Goal: Task Accomplishment & Management: Manage account settings

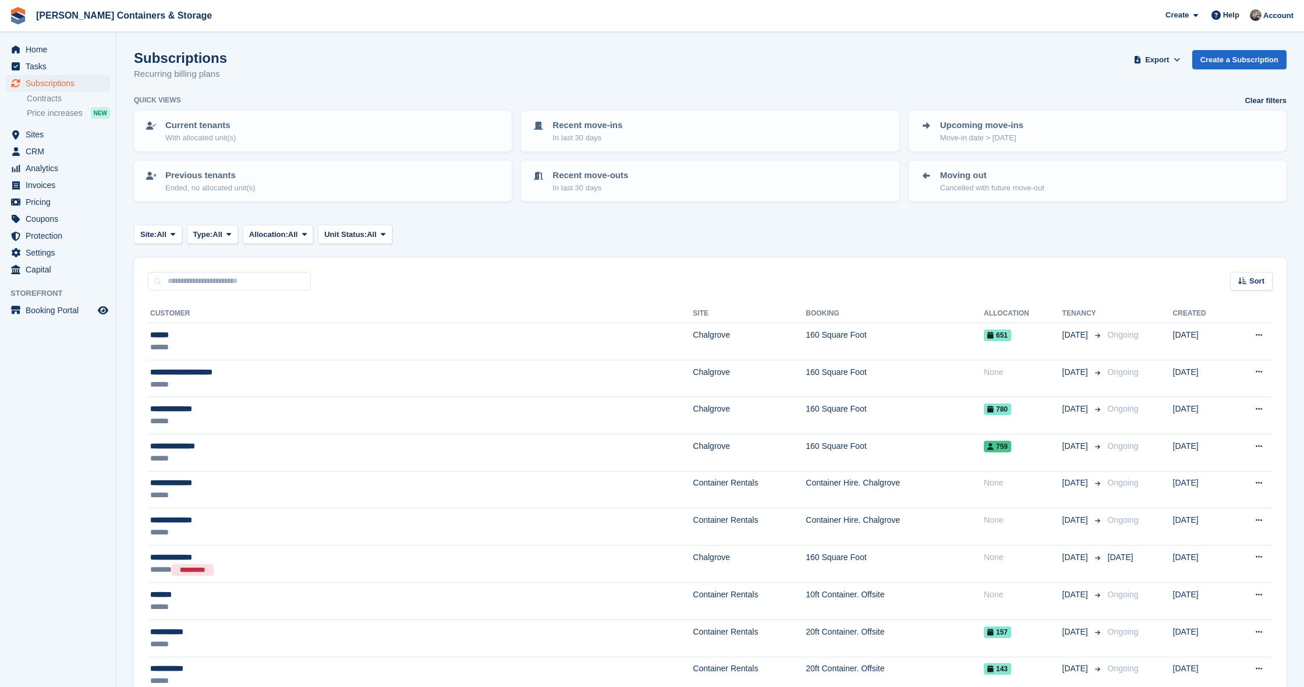
click at [80, 39] on div "Home Tasks Subscriptions Subscriptions Subscriptions Contracts Price increases …" at bounding box center [58, 158] width 116 height 242
click at [76, 45] on span "Home" at bounding box center [61, 49] width 70 height 16
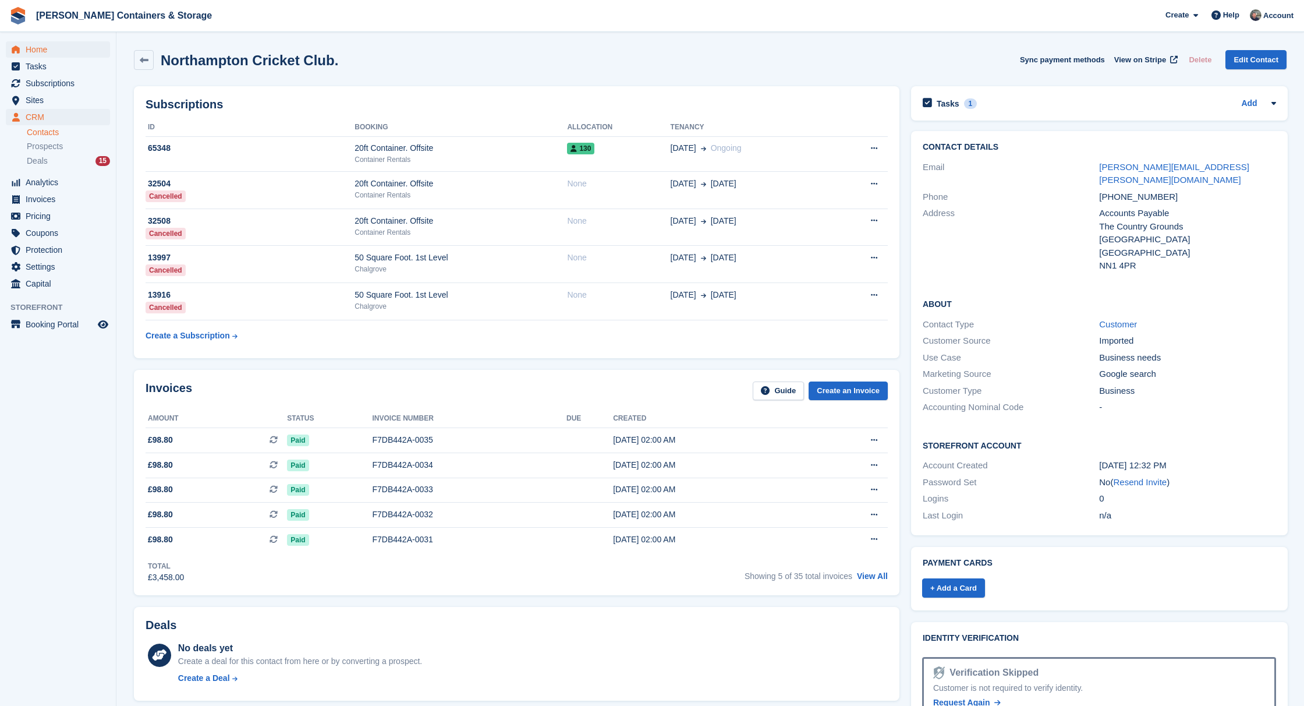
click at [31, 42] on span "Home" at bounding box center [61, 49] width 70 height 16
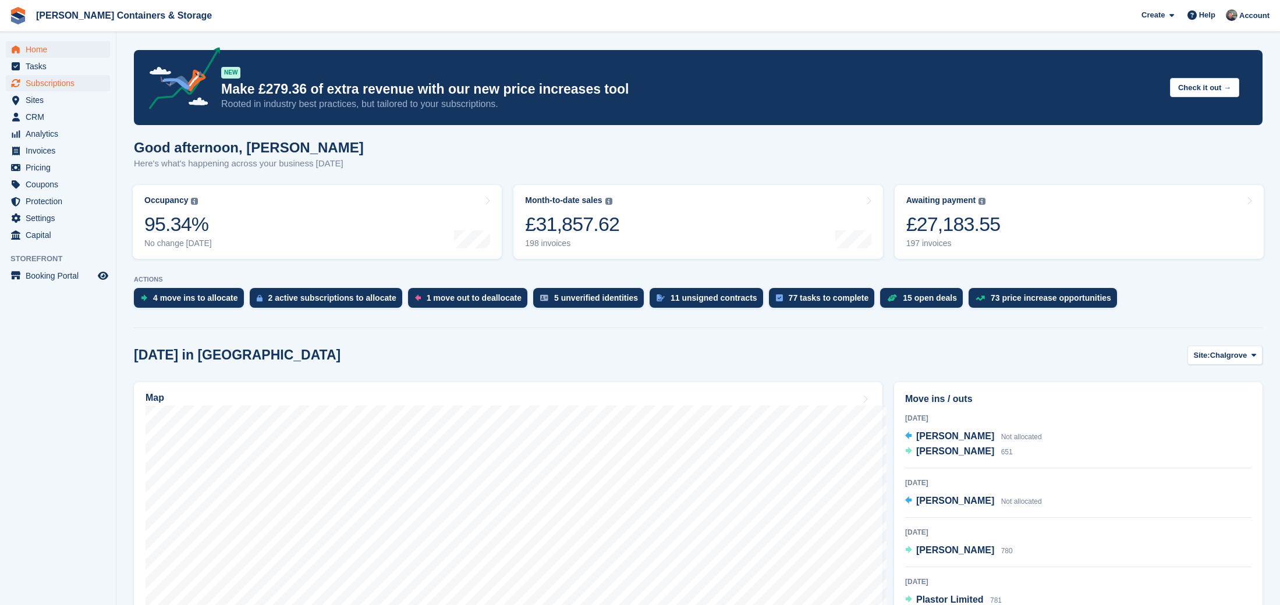
click at [67, 84] on span "Subscriptions" at bounding box center [61, 83] width 70 height 16
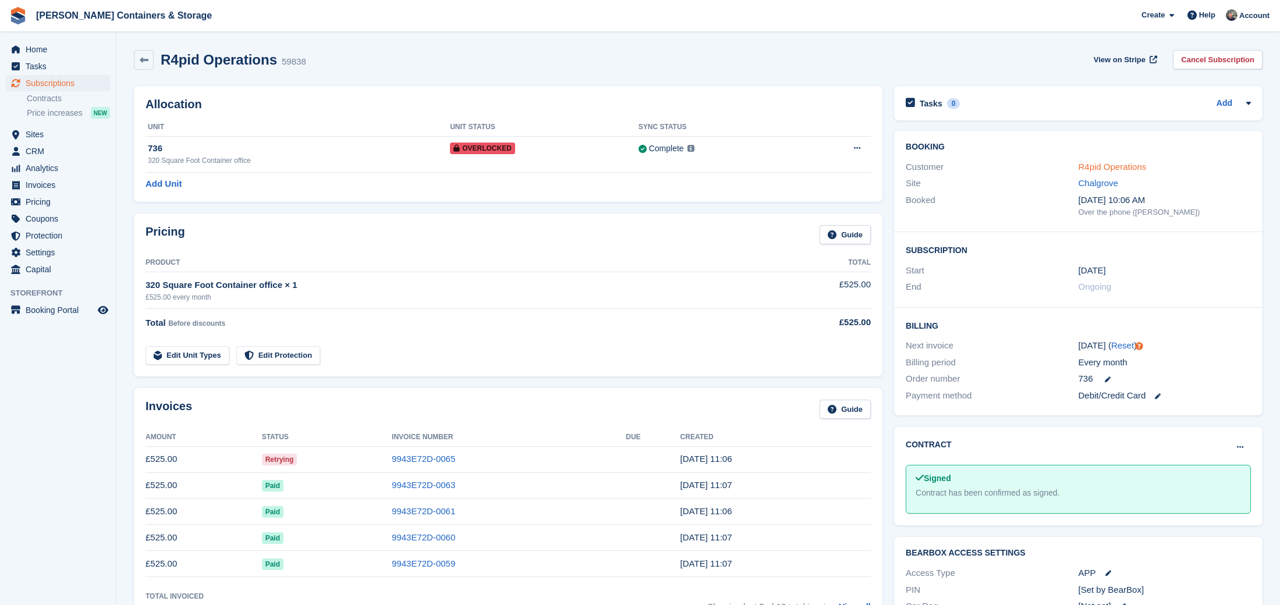
click at [1128, 165] on link "R4pid Operations" at bounding box center [1113, 167] width 68 height 10
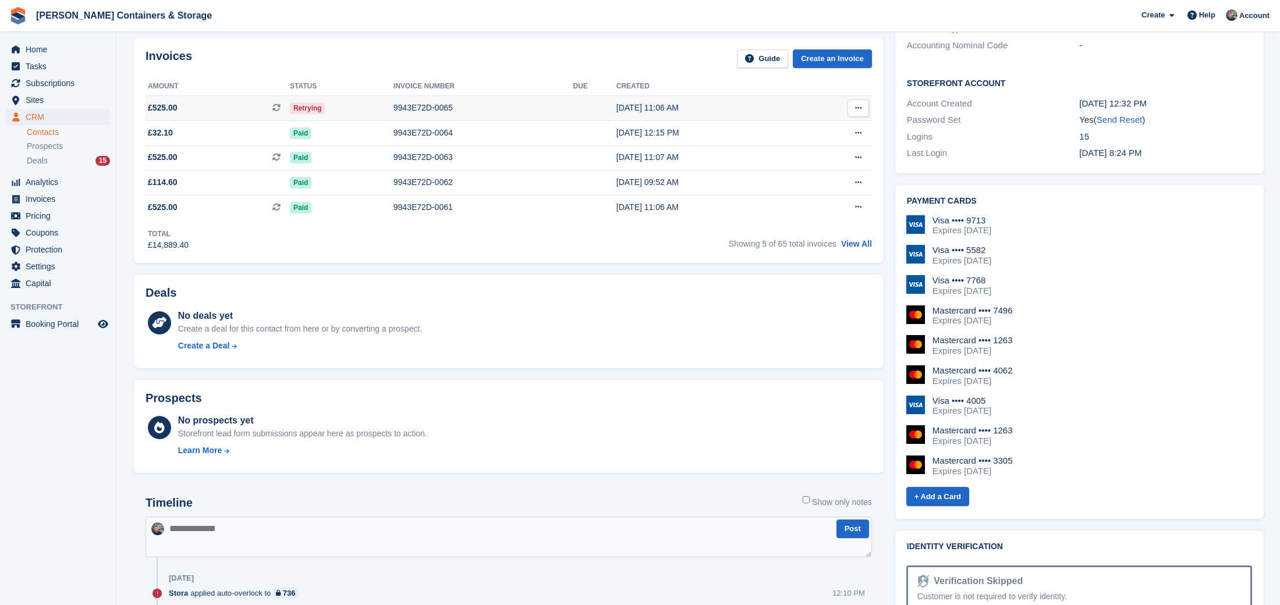
scroll to position [353, 0]
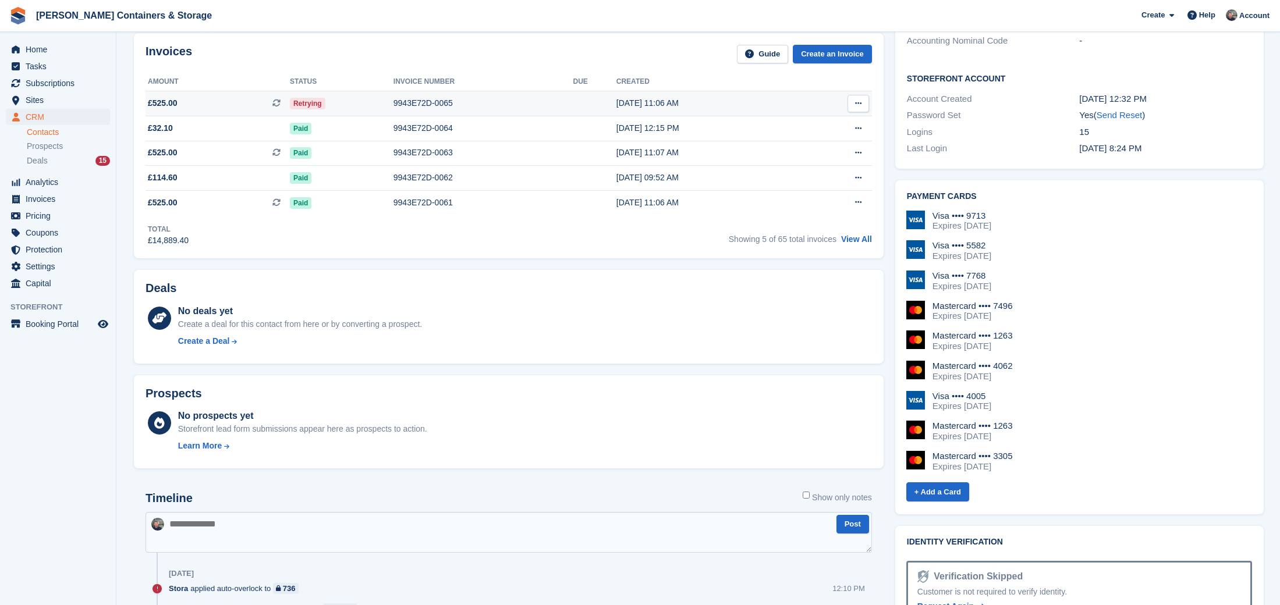
click at [418, 109] on div "9943E72D-0065" at bounding box center [484, 103] width 180 height 12
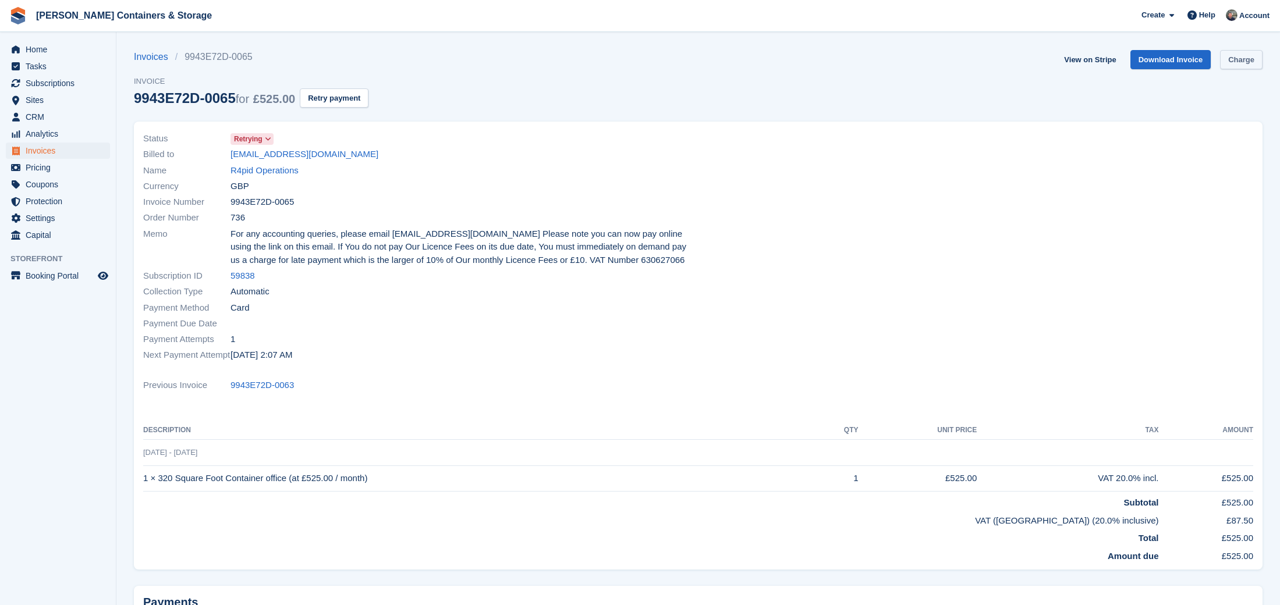
click at [1235, 65] on link "Charge" at bounding box center [1241, 59] width 42 height 19
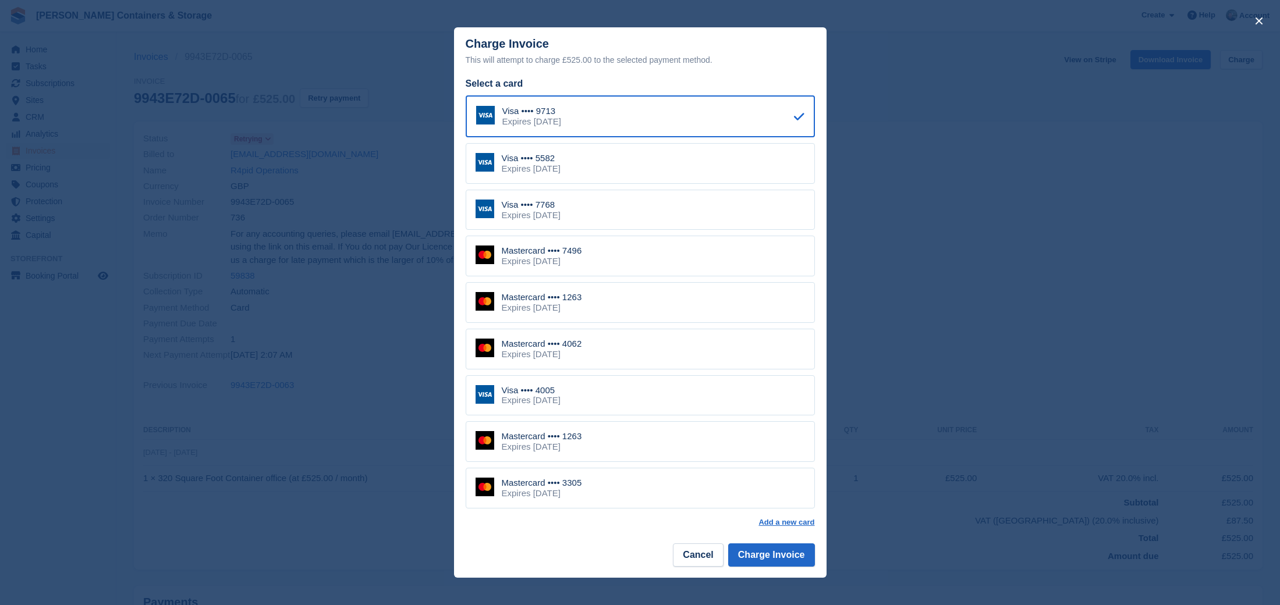
click at [561, 174] on div "Expires February 2029" at bounding box center [531, 169] width 59 height 10
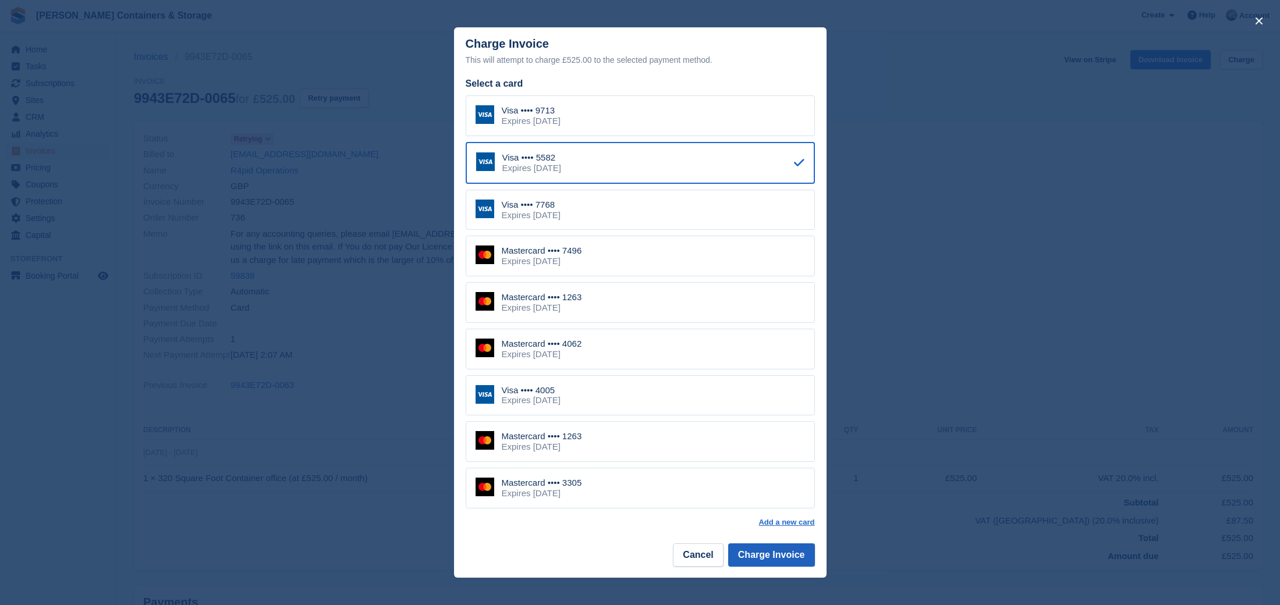
click at [779, 547] on button "Charge Invoice" at bounding box center [771, 555] width 87 height 23
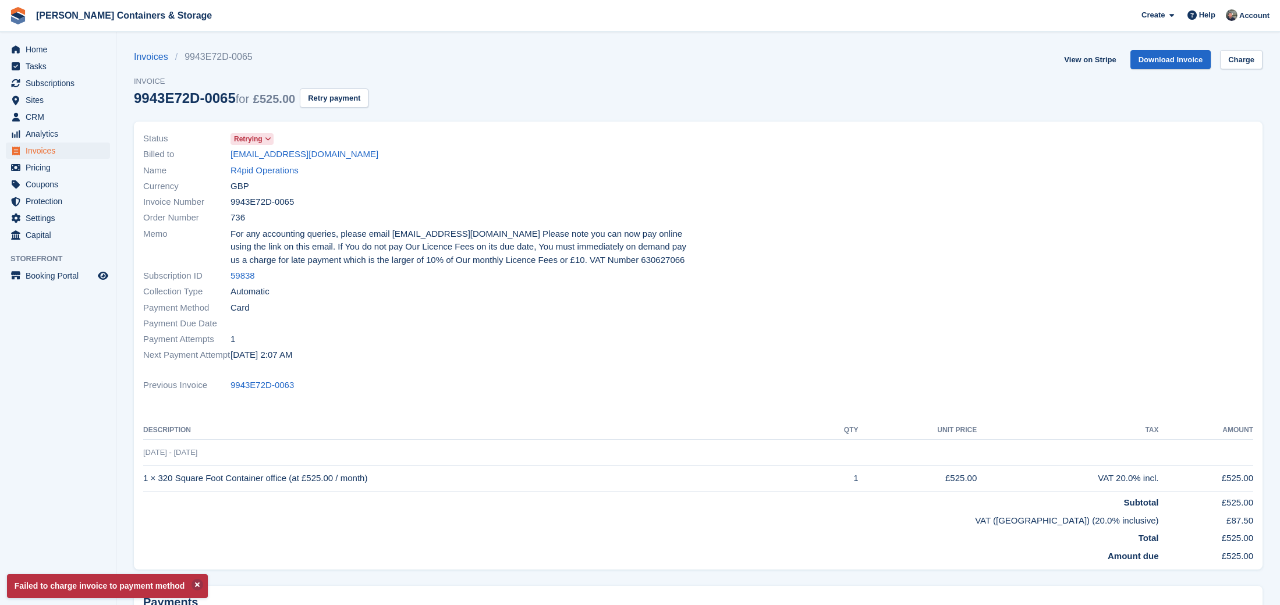
click at [587, 212] on div "Order Number 736" at bounding box center [417, 218] width 548 height 16
click at [284, 167] on link "R4pid Operations" at bounding box center [265, 170] width 68 height 13
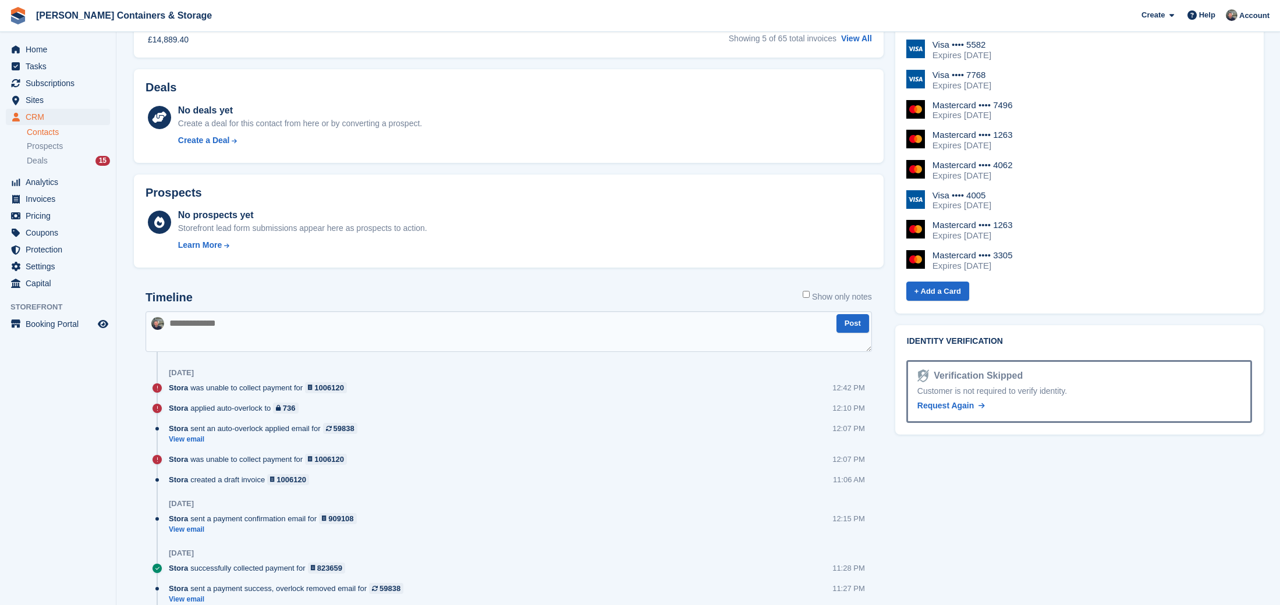
scroll to position [627, 0]
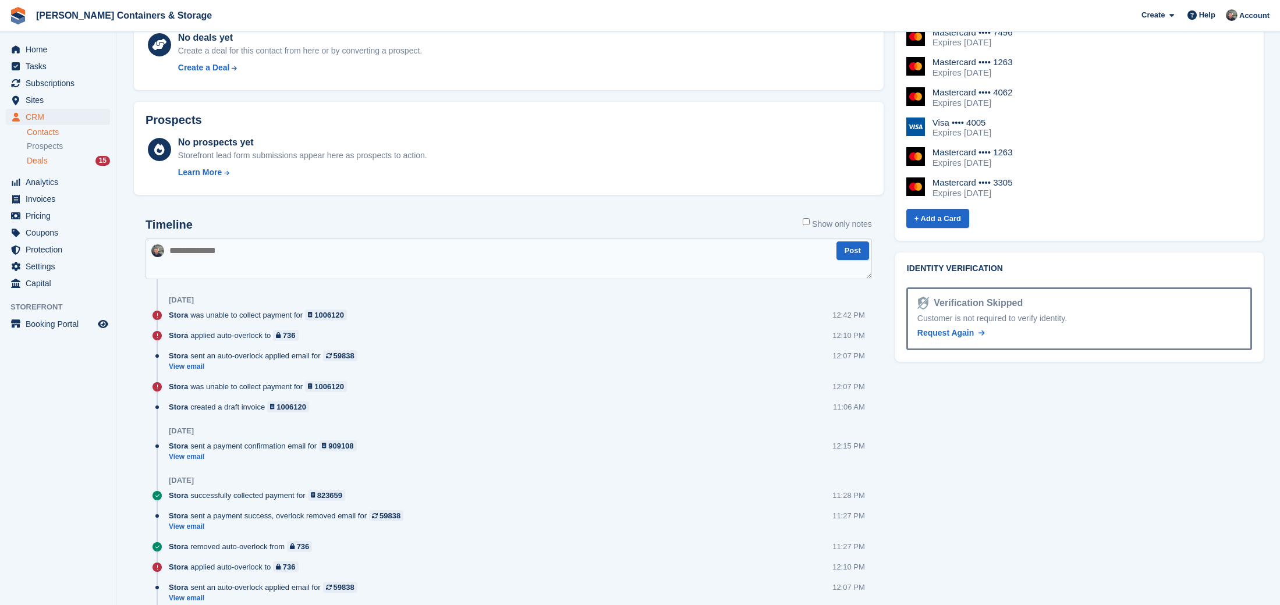
click at [58, 164] on div "Deals 15" at bounding box center [68, 160] width 83 height 11
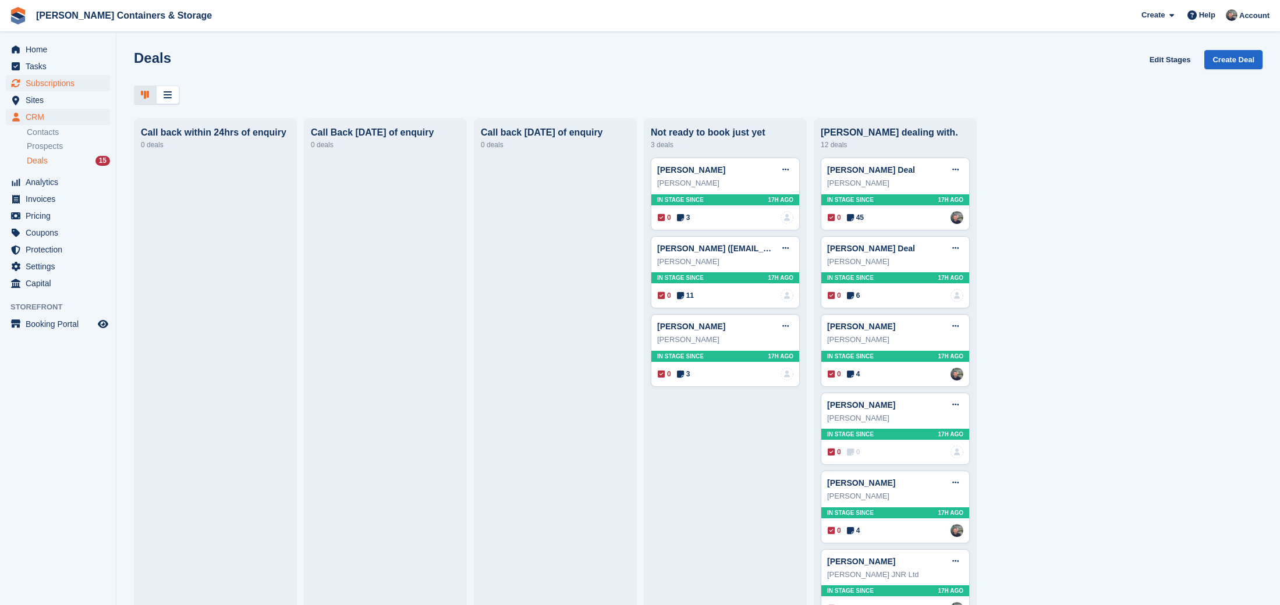
click at [50, 86] on span "Subscriptions" at bounding box center [61, 83] width 70 height 16
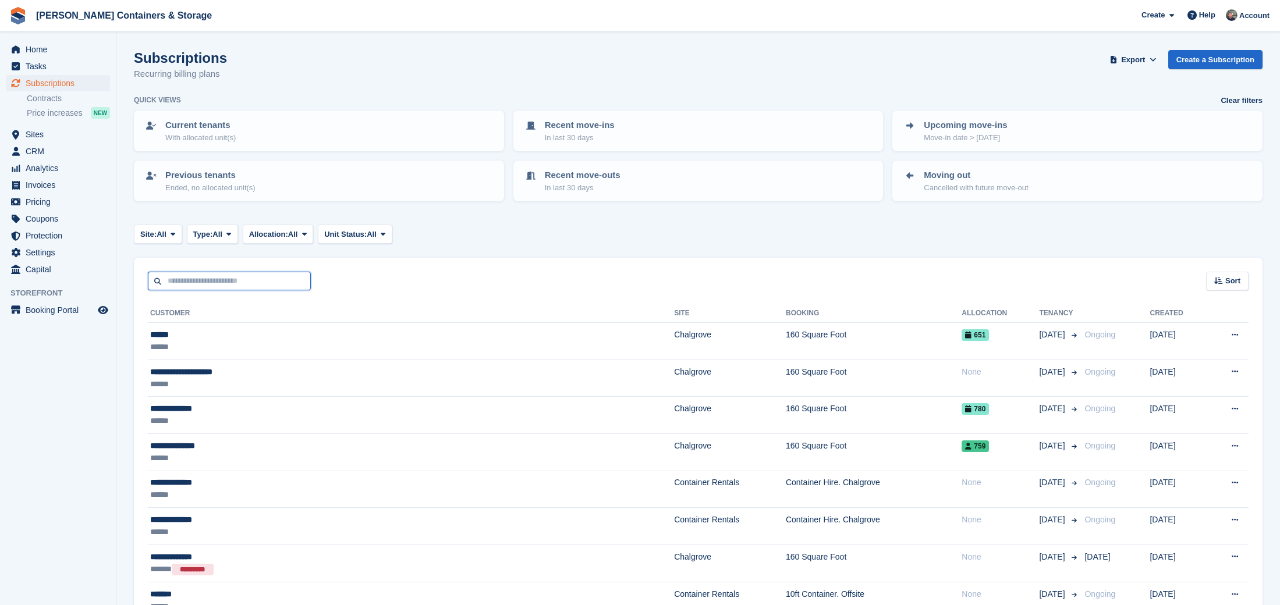
click at [258, 272] on input "text" at bounding box center [229, 281] width 163 height 19
type input "***"
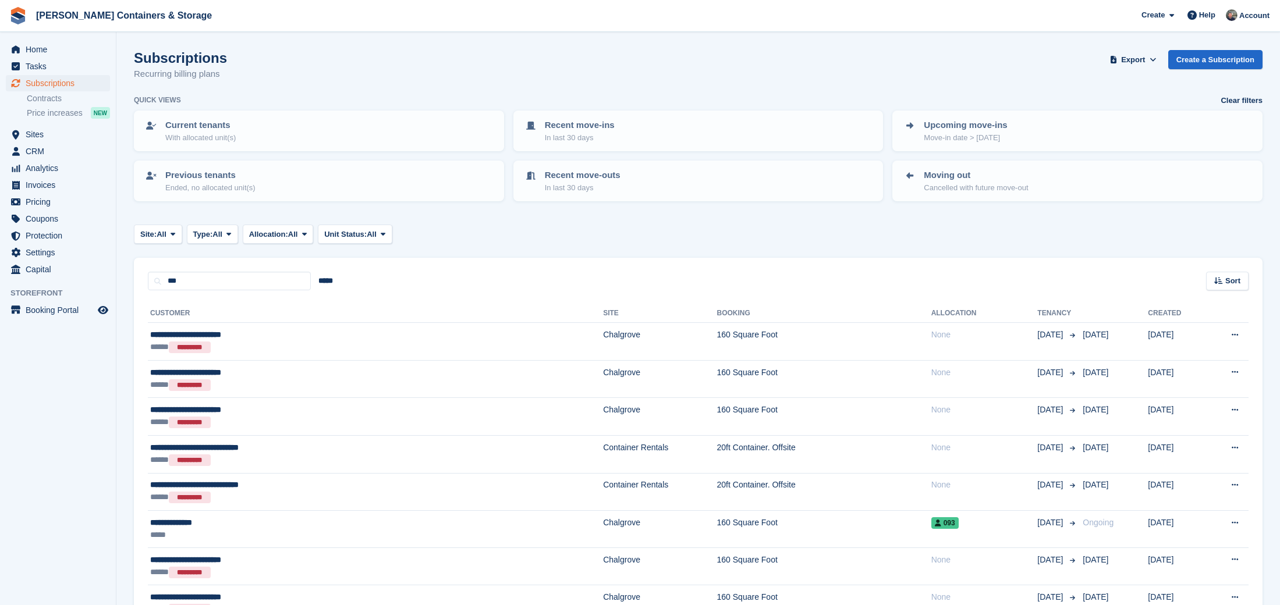
drag, startPoint x: 164, startPoint y: 231, endPoint x: 174, endPoint y: 266, distance: 37.0
click at [164, 231] on span "All" at bounding box center [162, 235] width 10 height 12
drag, startPoint x: 178, startPoint y: 277, endPoint x: 224, endPoint y: 238, distance: 59.9
click at [179, 276] on link "Chalgrove" at bounding box center [189, 282] width 101 height 21
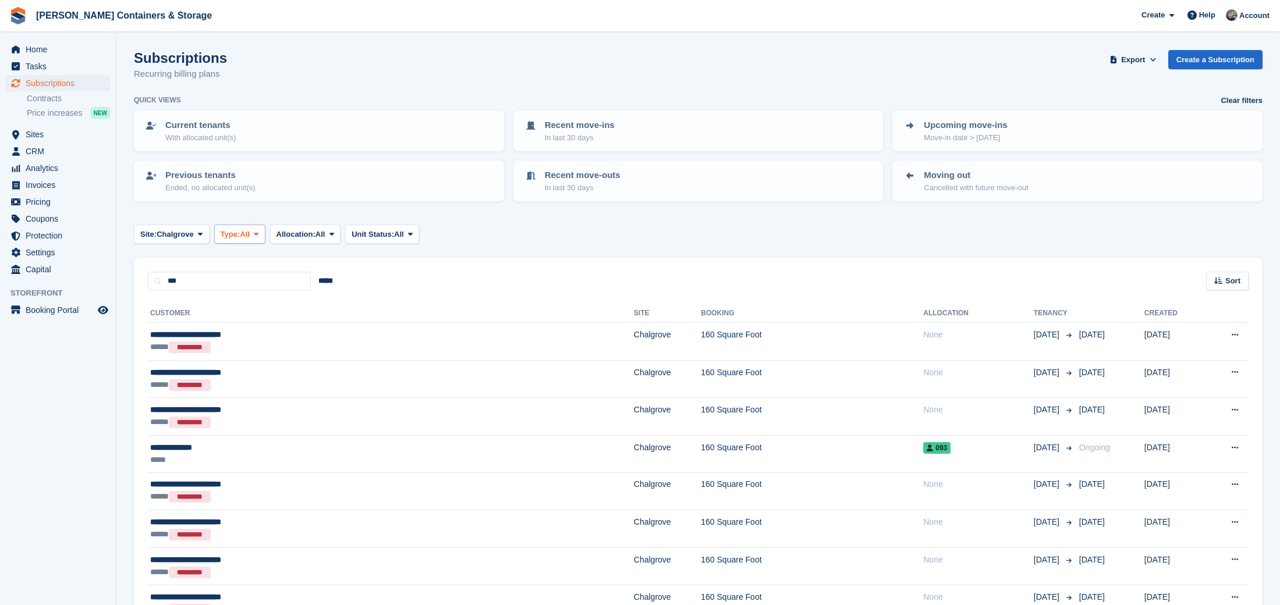
click at [250, 230] on span "All" at bounding box center [245, 235] width 10 height 12
click at [272, 316] on link "Active" at bounding box center [269, 324] width 101 height 21
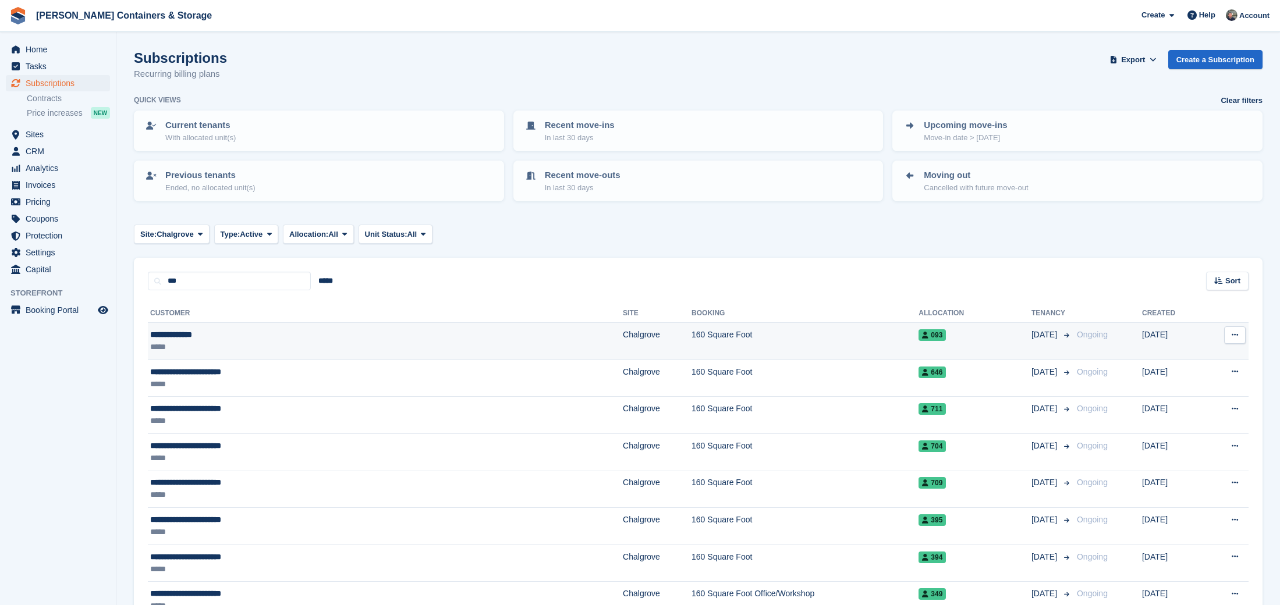
click at [331, 330] on div "**********" at bounding box center [277, 335] width 255 height 12
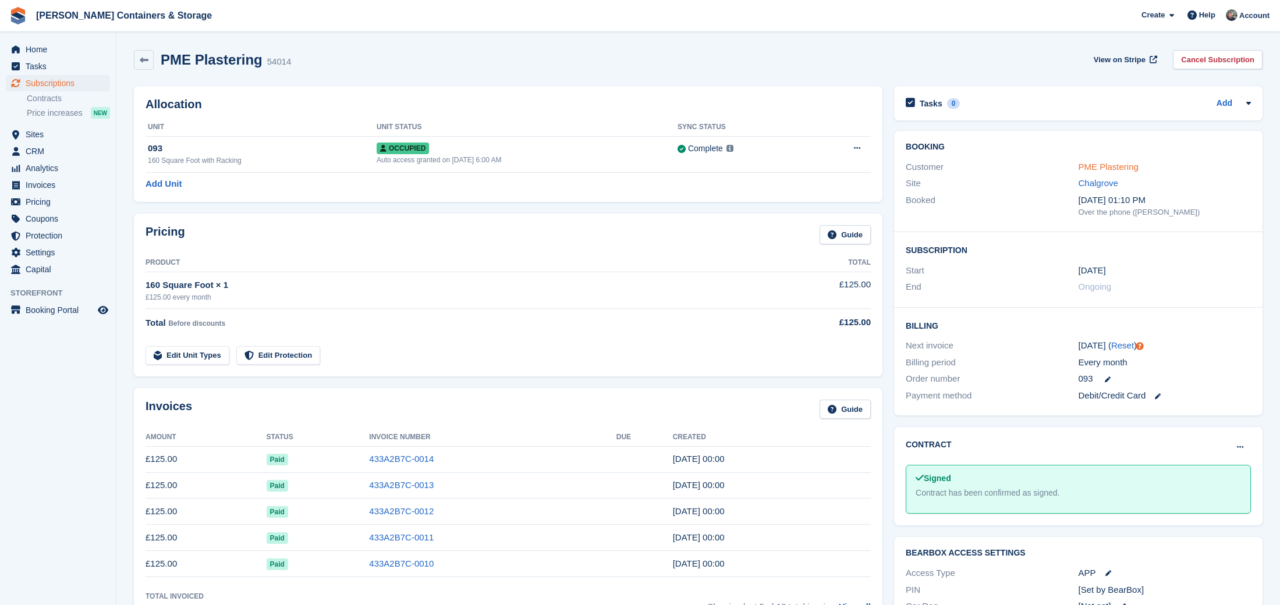
click at [1120, 167] on link "PME Plastering" at bounding box center [1109, 167] width 60 height 10
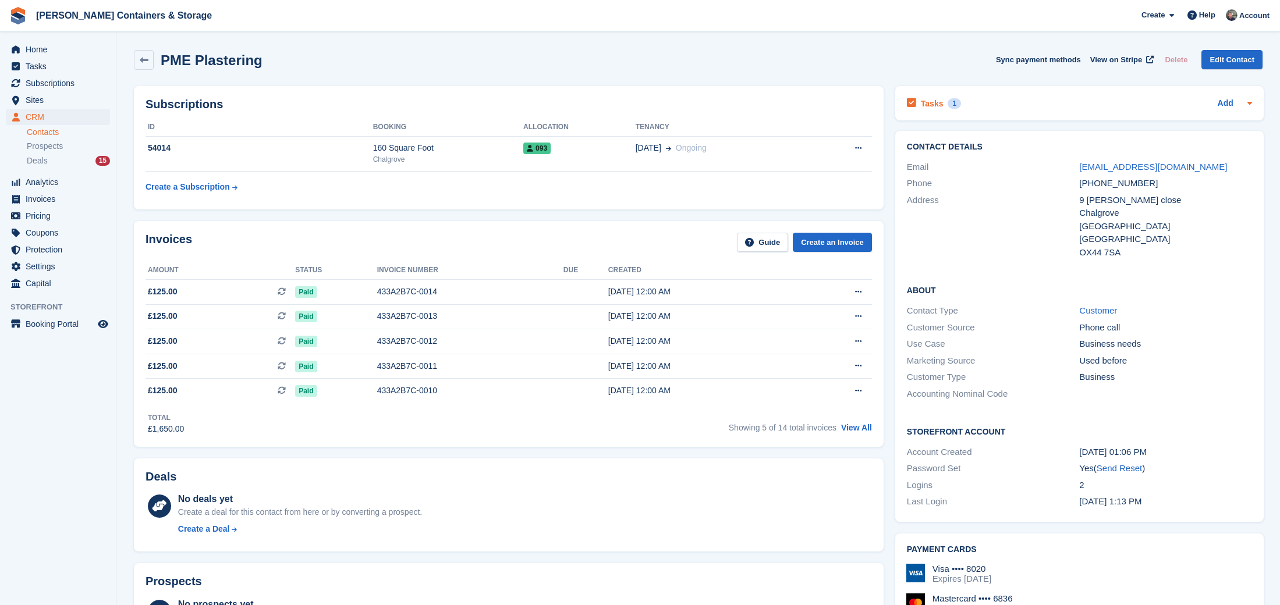
click at [1249, 102] on icon at bounding box center [1249, 102] width 9 height 9
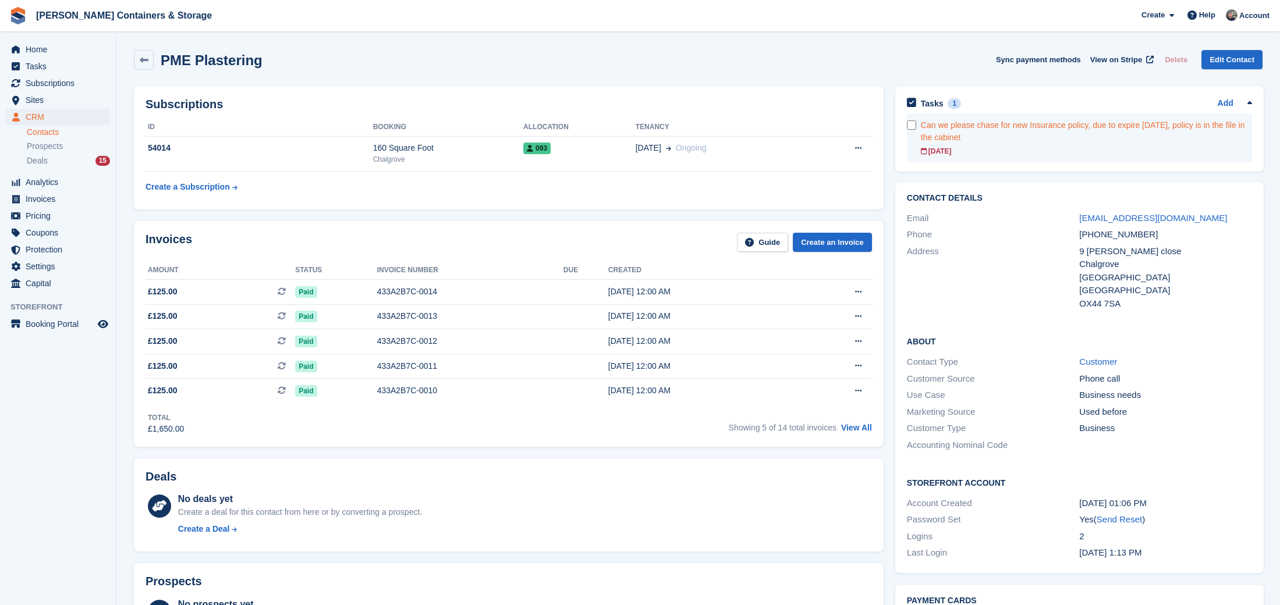
click at [1181, 127] on div "Can we please chase for new Insurance policy, due to expire 05.10.25, policy is…" at bounding box center [1086, 131] width 331 height 24
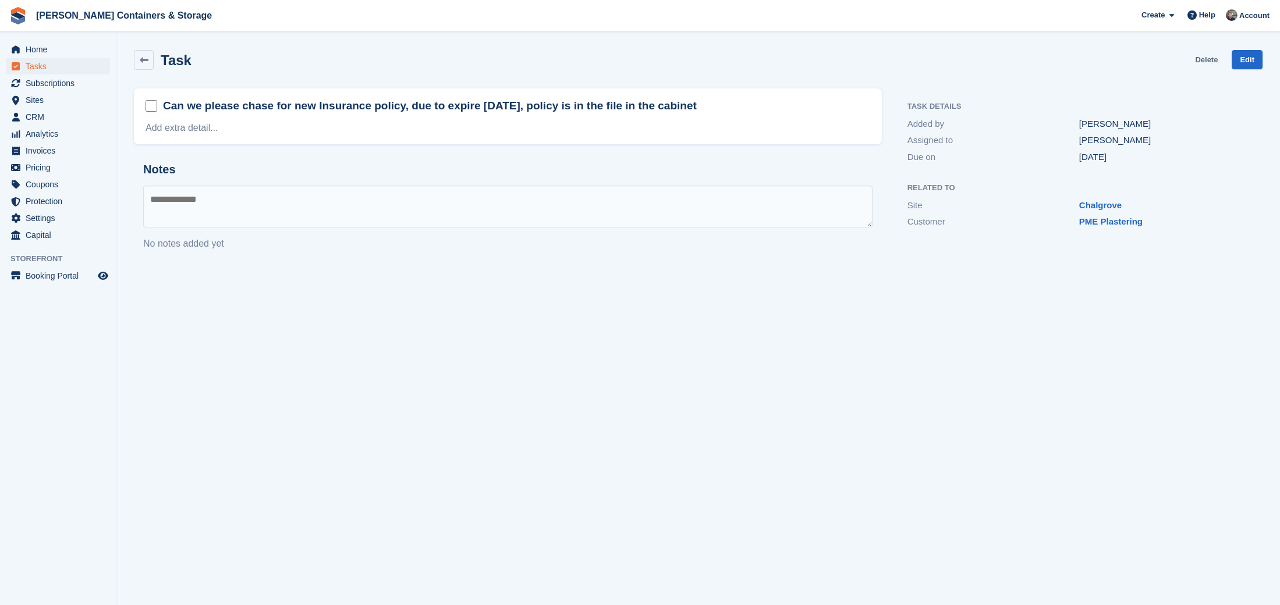
click at [1205, 59] on link "Delete" at bounding box center [1206, 59] width 23 height 19
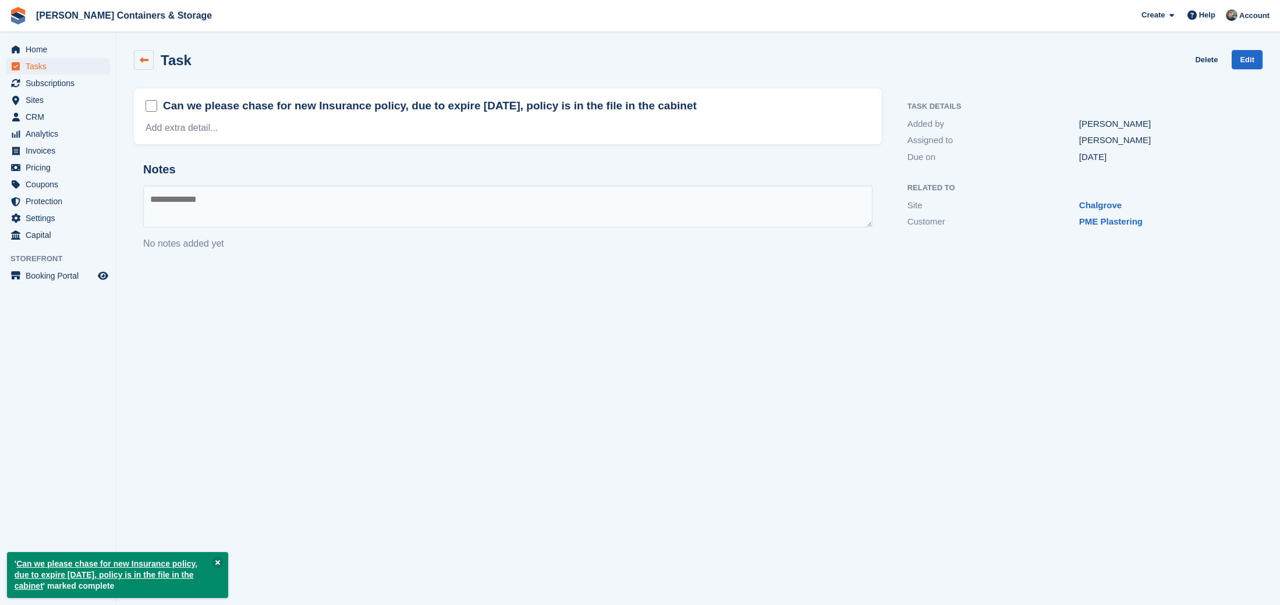
click at [150, 59] on link at bounding box center [144, 60] width 20 height 20
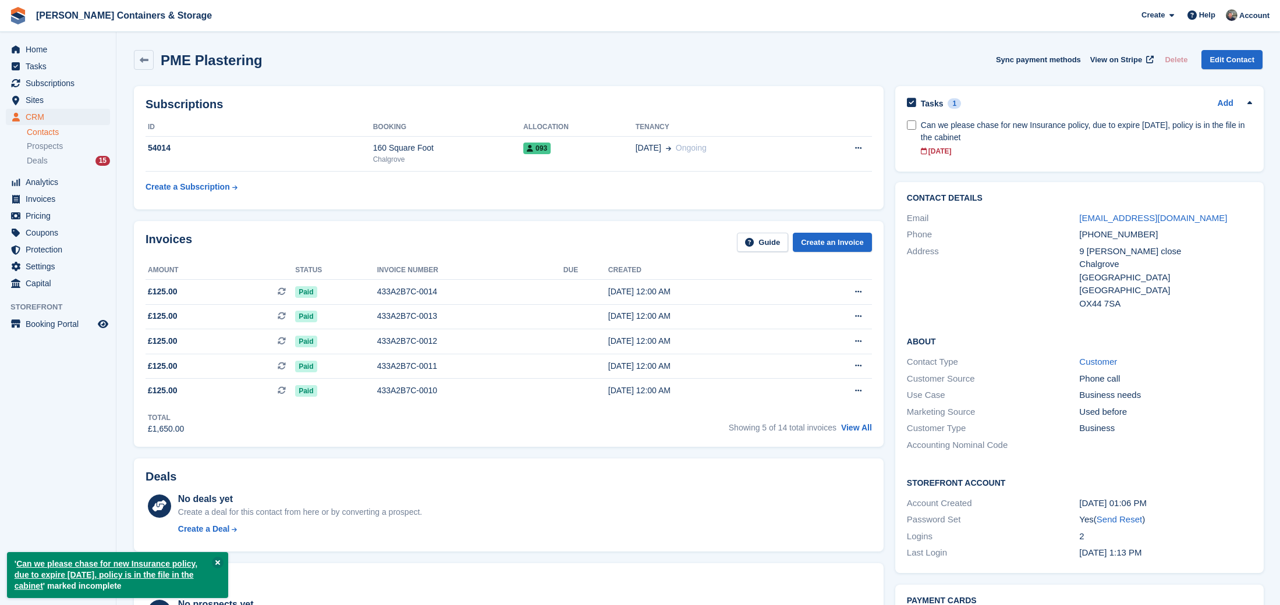
scroll to position [5, 0]
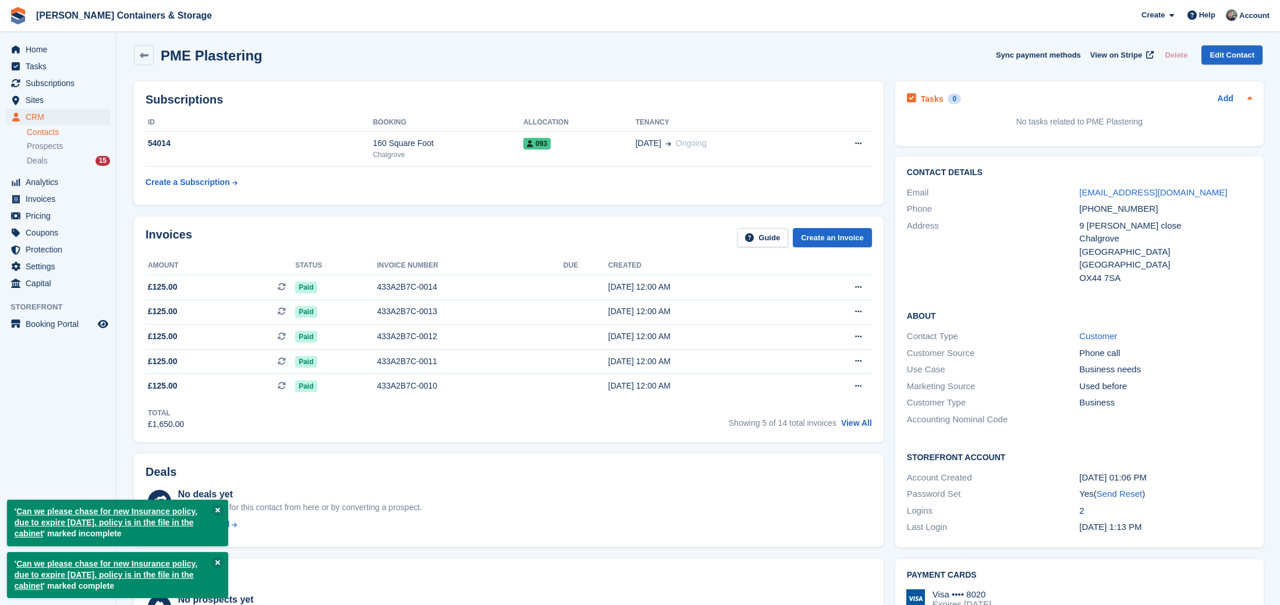
click at [1232, 100] on div "Add" at bounding box center [1235, 99] width 34 height 14
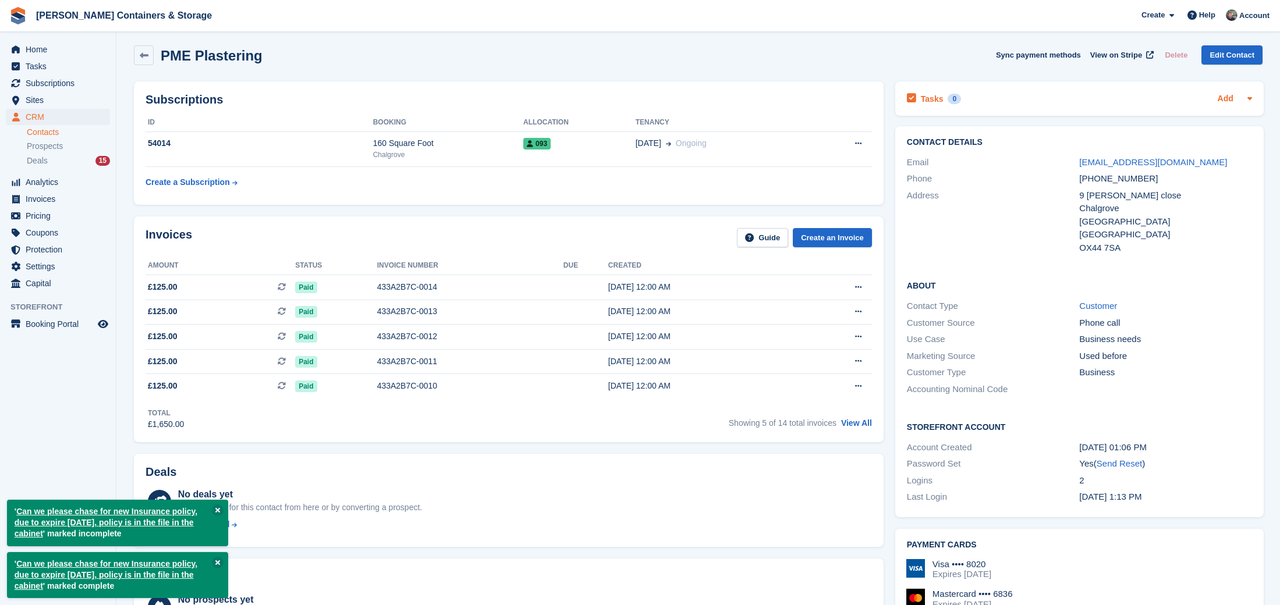
click at [1232, 95] on link "Add" at bounding box center [1226, 99] width 16 height 13
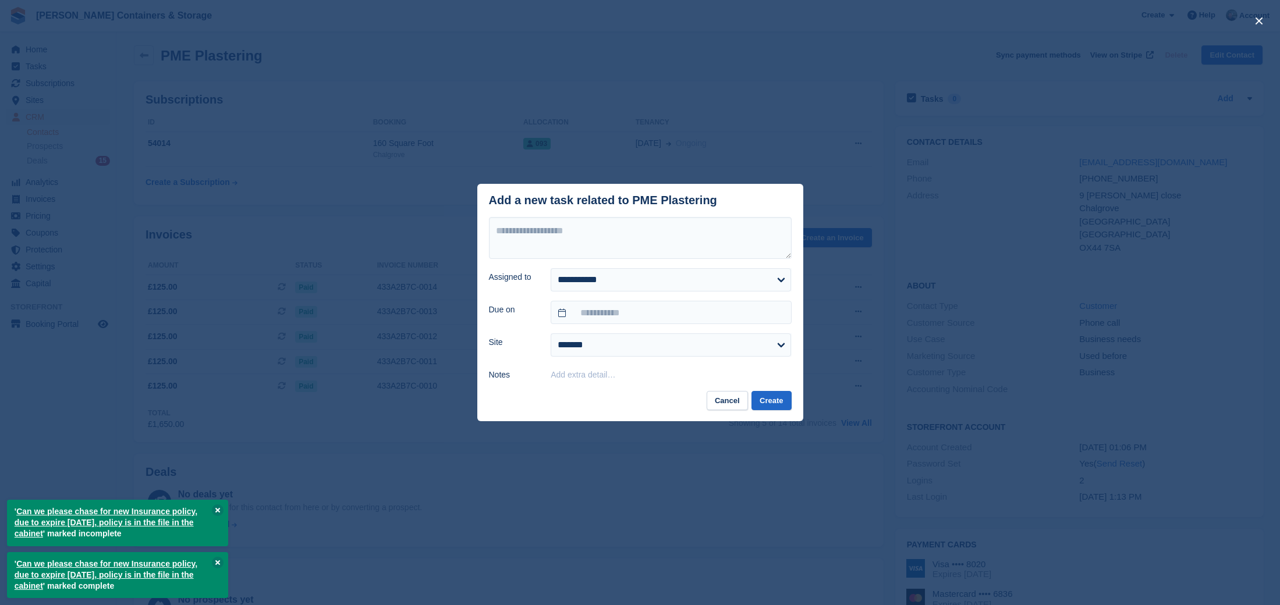
click at [597, 367] on div "Add extra detail…" at bounding box center [671, 374] width 240 height 15
click at [595, 374] on button "Add extra detail…" at bounding box center [583, 374] width 65 height 9
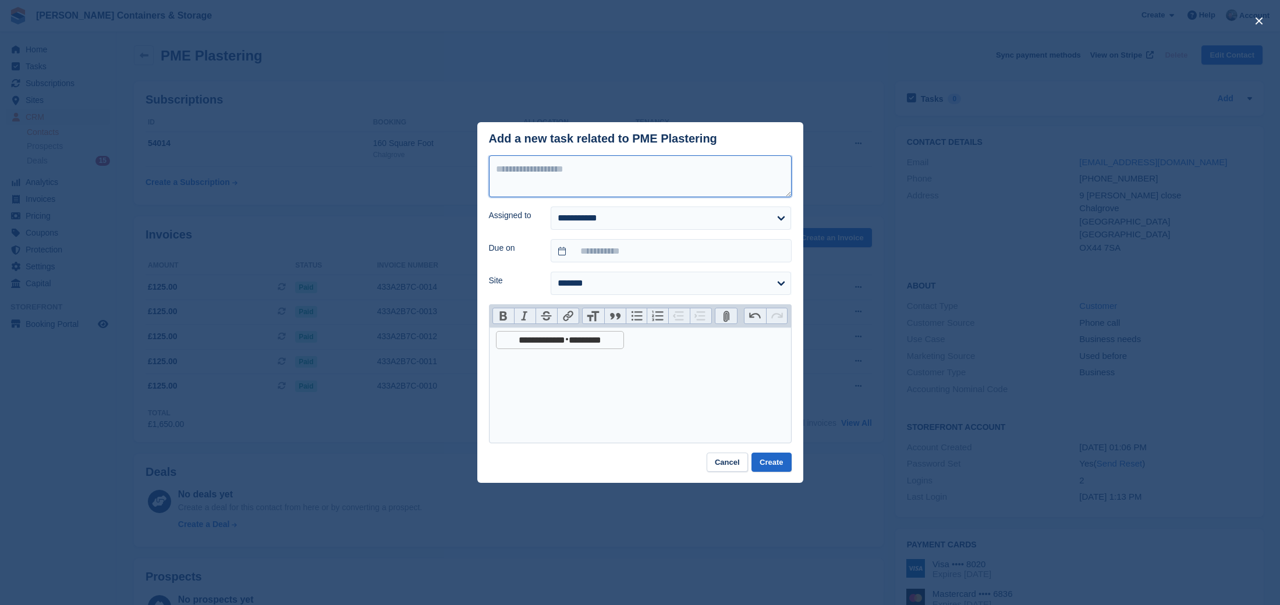
click at [534, 175] on textarea at bounding box center [640, 176] width 303 height 42
paste textarea "**********"
type textarea "**********"
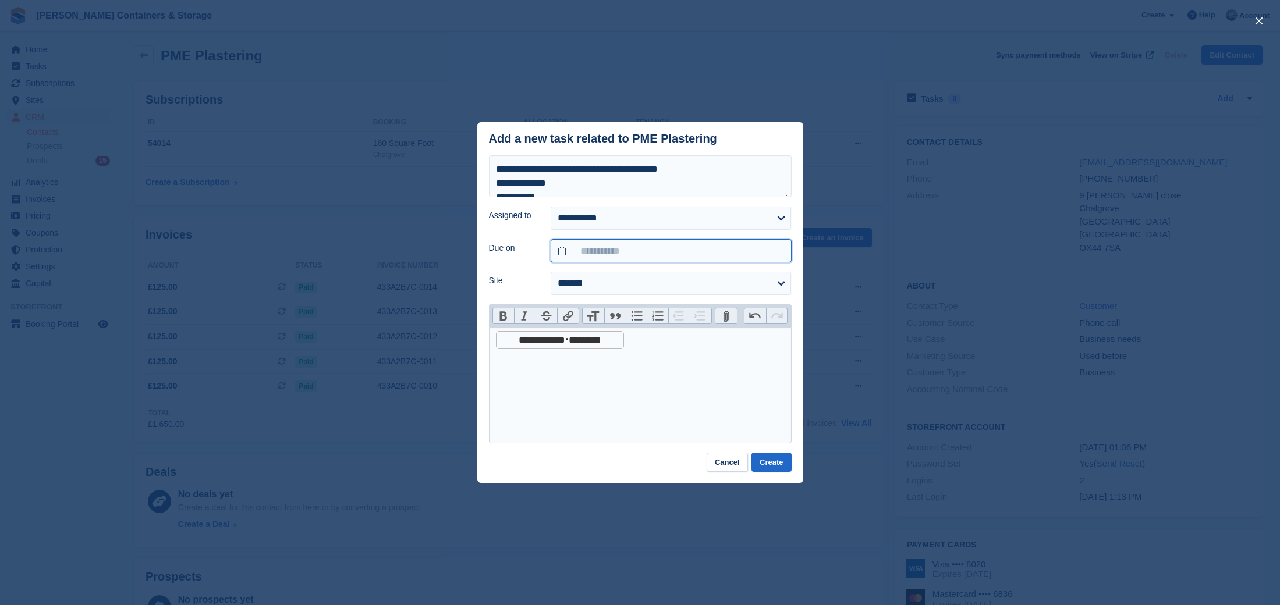
click at [569, 249] on input "text" at bounding box center [671, 250] width 240 height 23
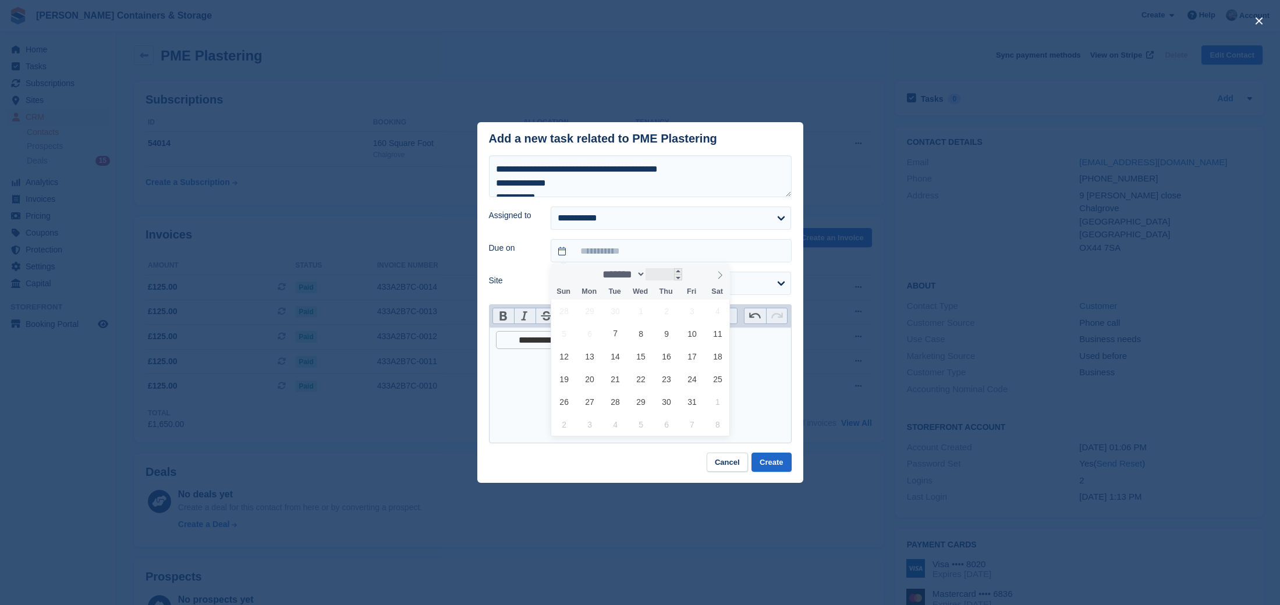
click at [682, 278] on input "****" at bounding box center [664, 274] width 37 height 12
click at [682, 272] on span at bounding box center [678, 271] width 8 height 6
type input "****"
click at [672, 310] on span "1" at bounding box center [667, 311] width 23 height 23
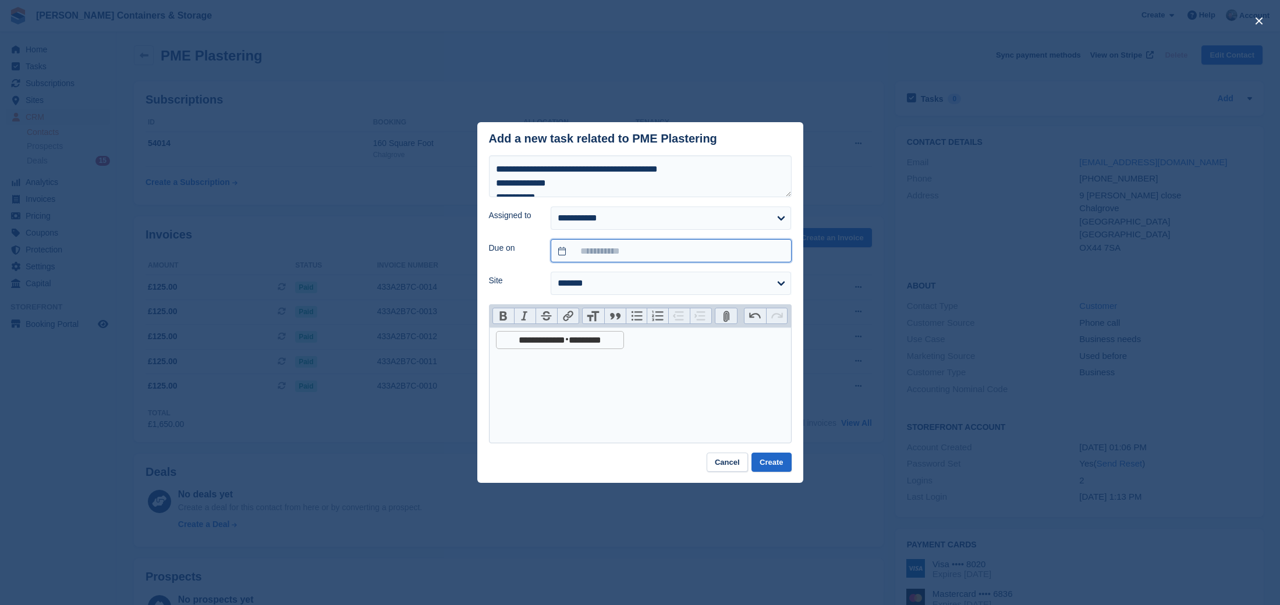
type input "**********"
click at [780, 462] on button "Create" at bounding box center [772, 462] width 40 height 19
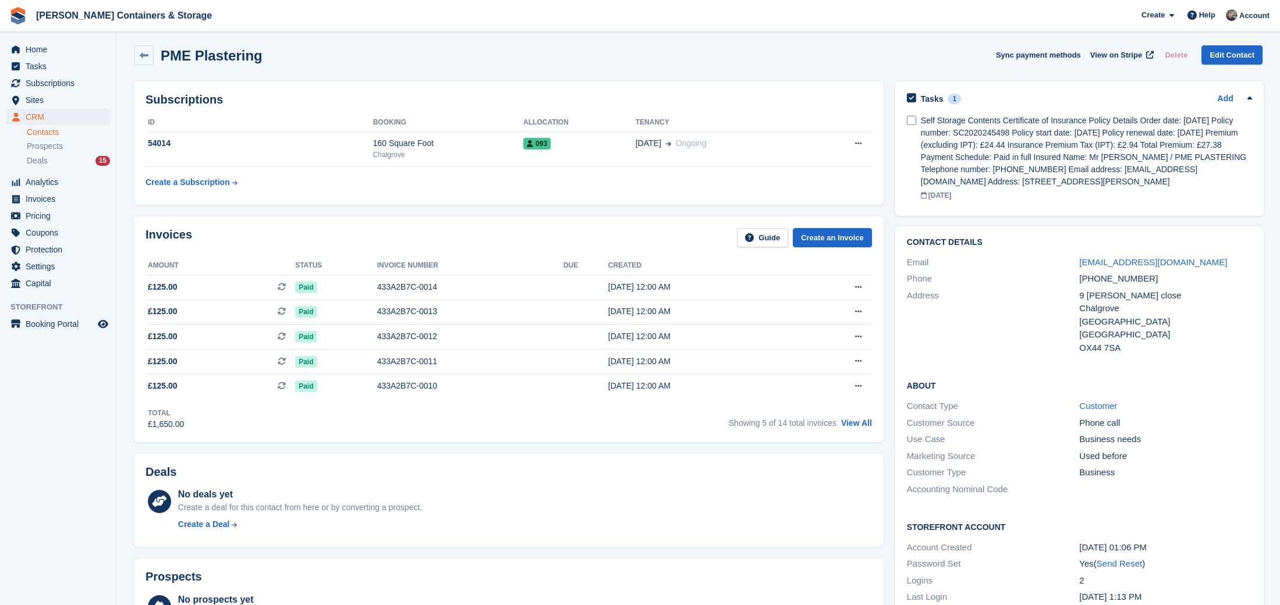
click at [49, 115] on span "CRM" at bounding box center [61, 117] width 70 height 16
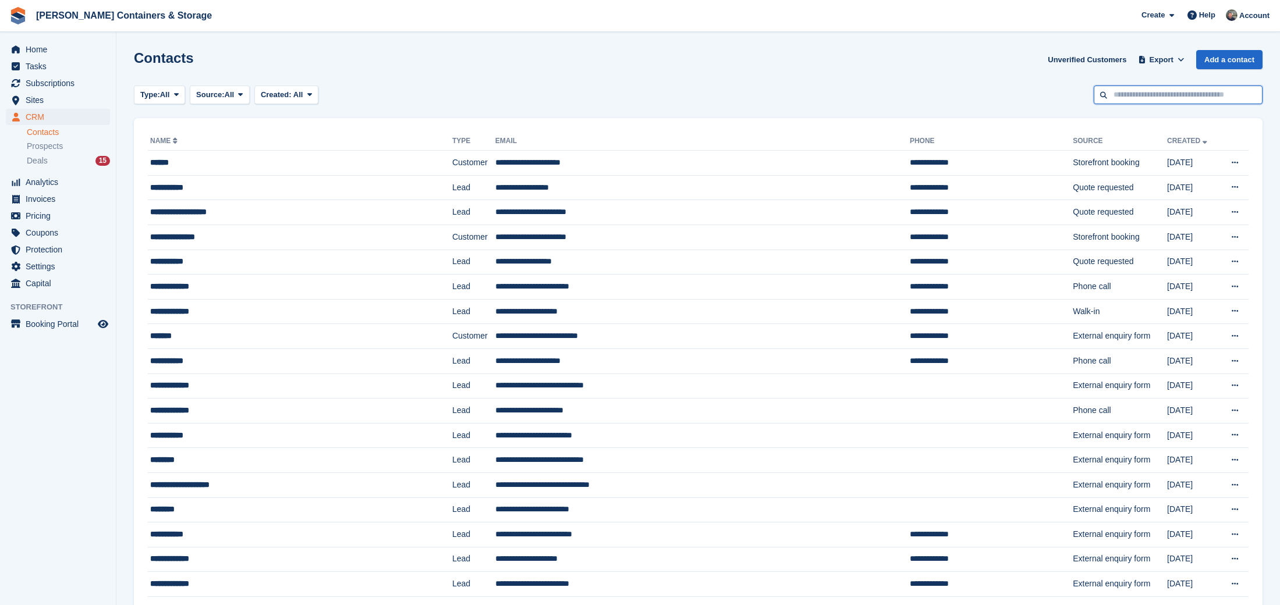
click at [1177, 100] on input "text" at bounding box center [1178, 95] width 169 height 19
type input "****"
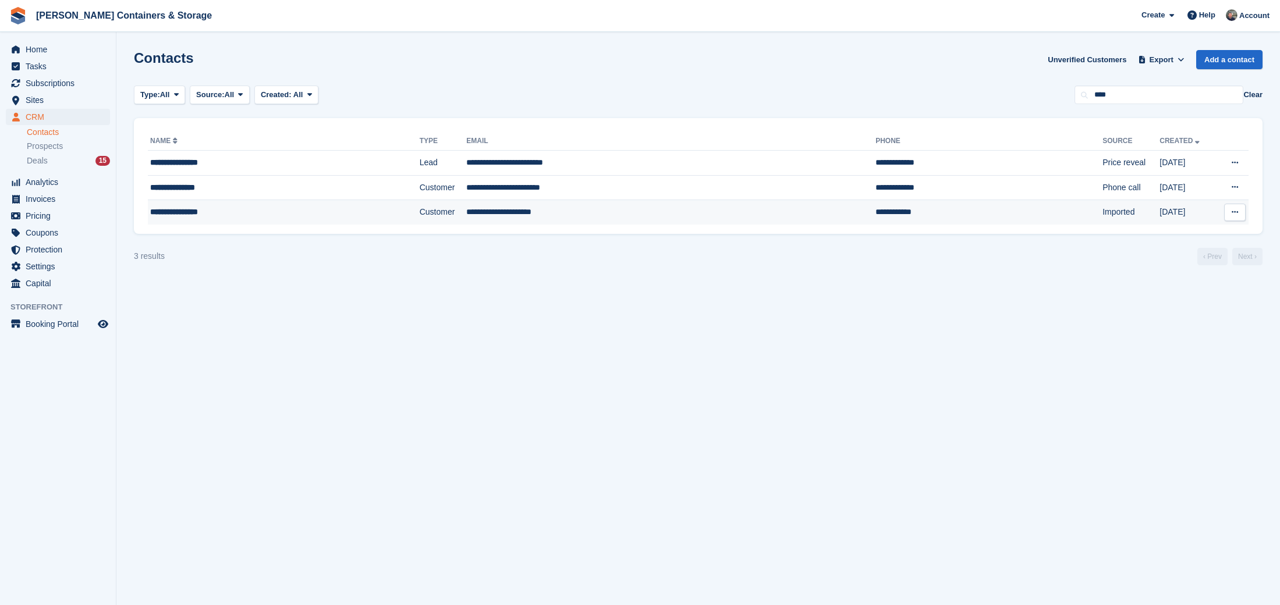
click at [504, 211] on td "**********" at bounding box center [670, 212] width 409 height 24
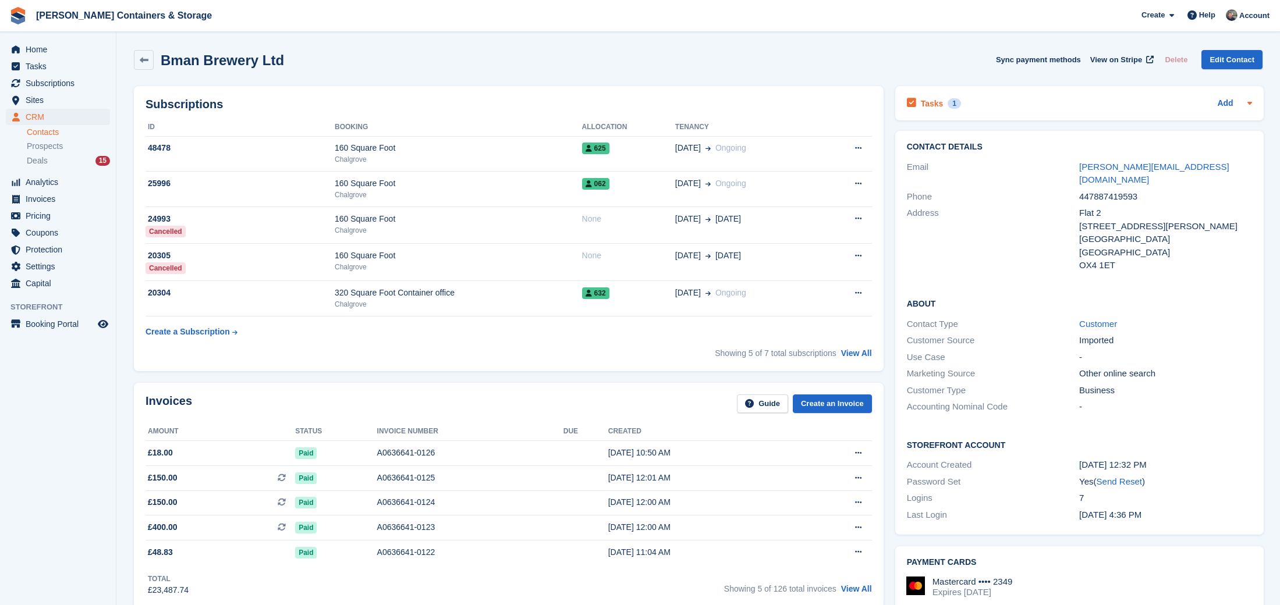
click at [1253, 104] on icon at bounding box center [1249, 102] width 9 height 9
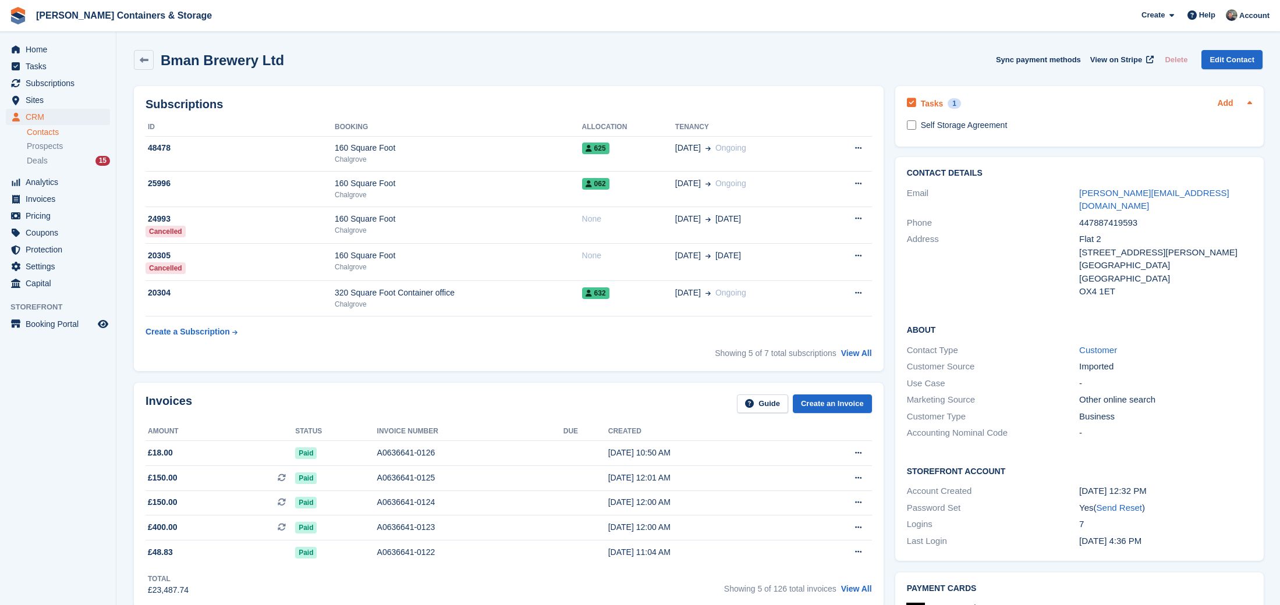
click at [1225, 104] on link "Add" at bounding box center [1225, 103] width 16 height 13
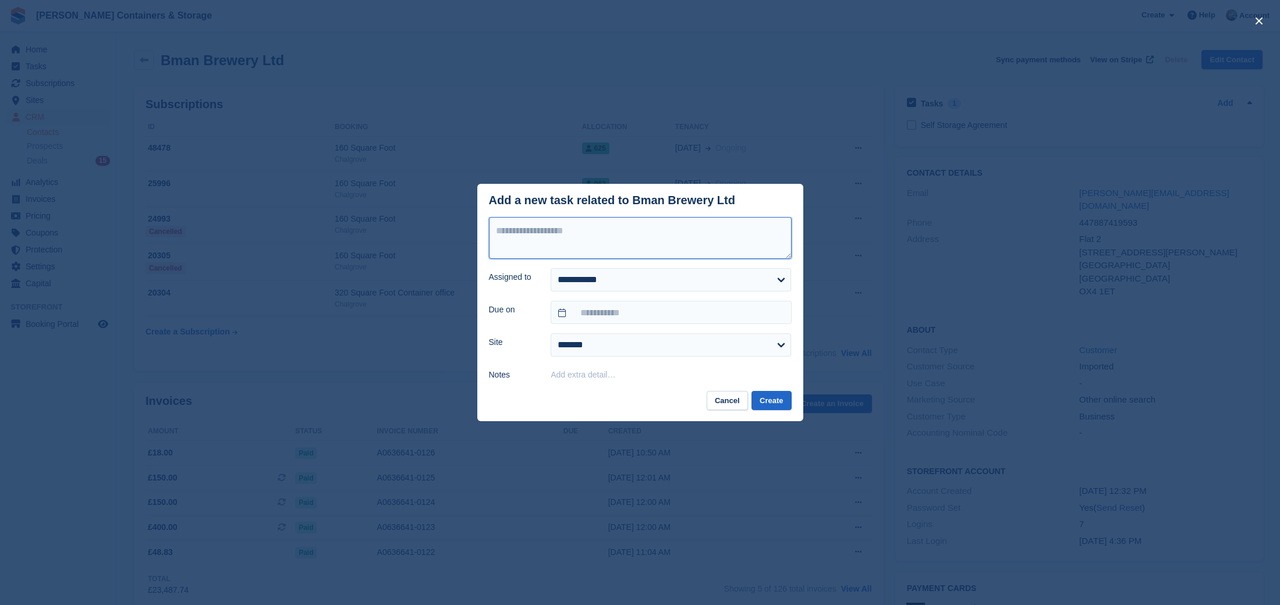
click at [637, 237] on textarea at bounding box center [640, 238] width 303 height 42
paste textarea "**********"
type textarea "**********"
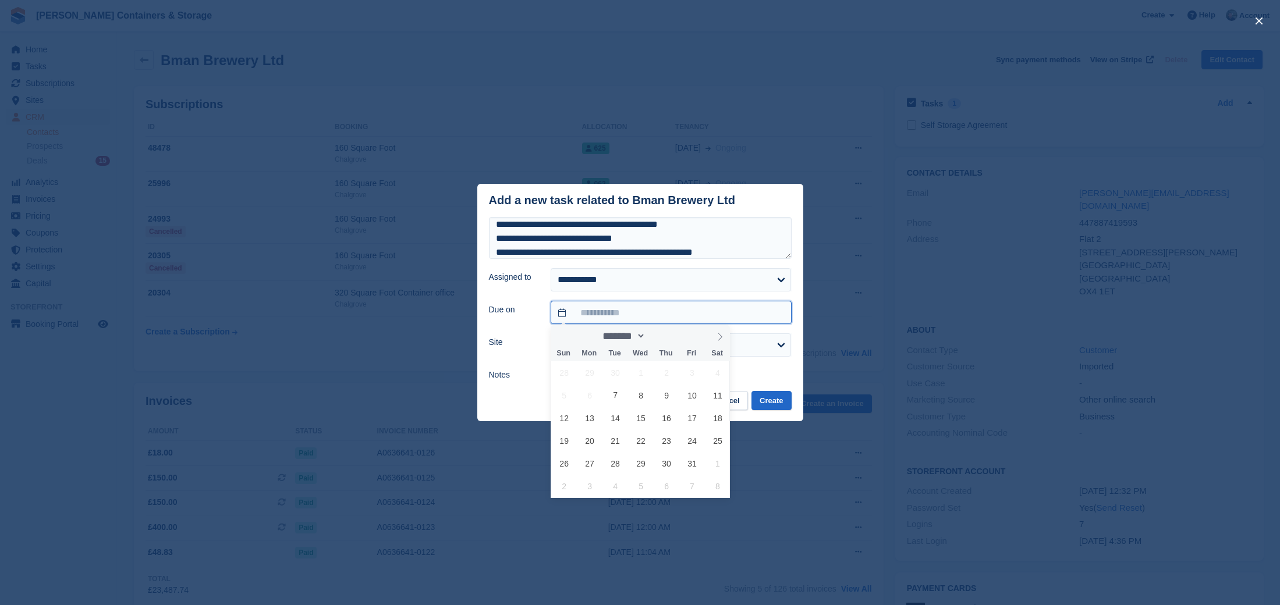
click at [562, 314] on input "text" at bounding box center [671, 312] width 240 height 23
click at [724, 335] on icon at bounding box center [720, 337] width 8 height 8
click at [717, 338] on icon at bounding box center [720, 337] width 8 height 8
select select "**"
click at [717, 338] on icon at bounding box center [720, 337] width 8 height 8
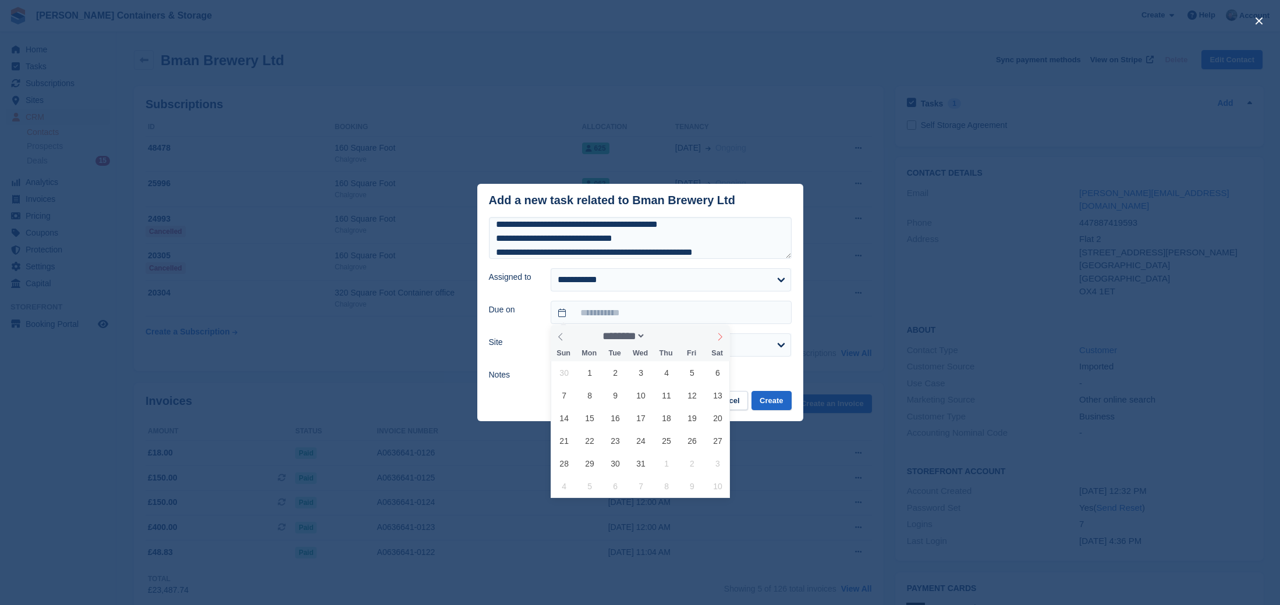
type input "****"
click at [717, 338] on icon at bounding box center [720, 337] width 8 height 8
drag, startPoint x: 720, startPoint y: 337, endPoint x: 704, endPoint y: 353, distance: 23.1
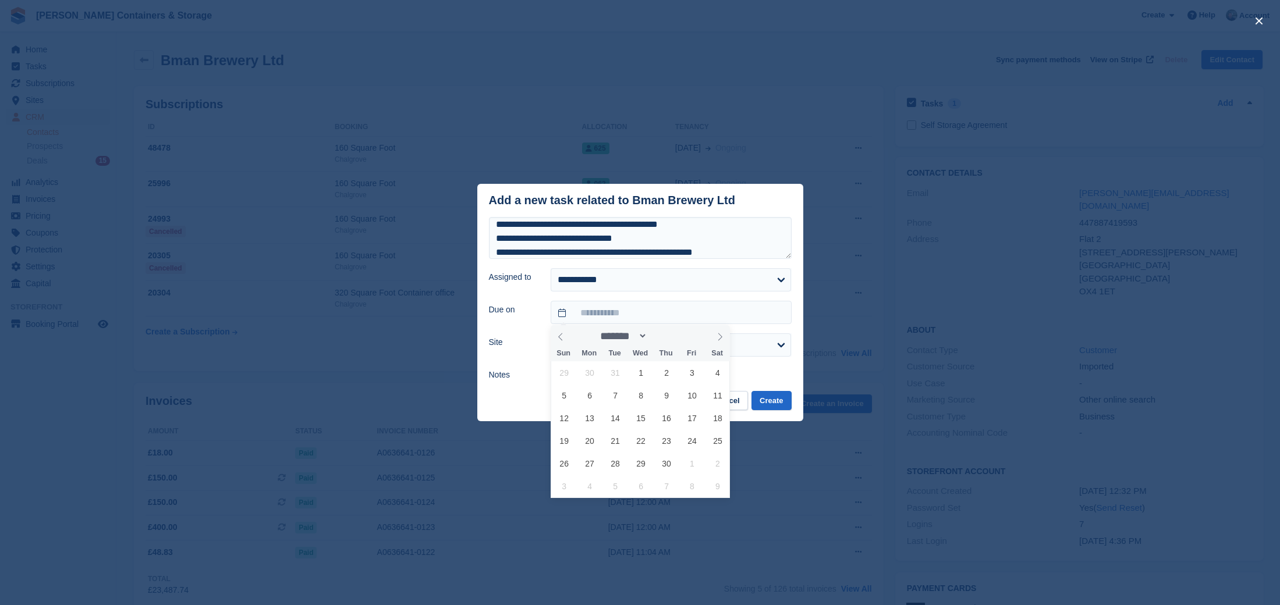
click at [720, 337] on icon at bounding box center [720, 337] width 8 height 8
select select "*"
click at [683, 376] on span "1" at bounding box center [692, 373] width 23 height 23
type input "**********"
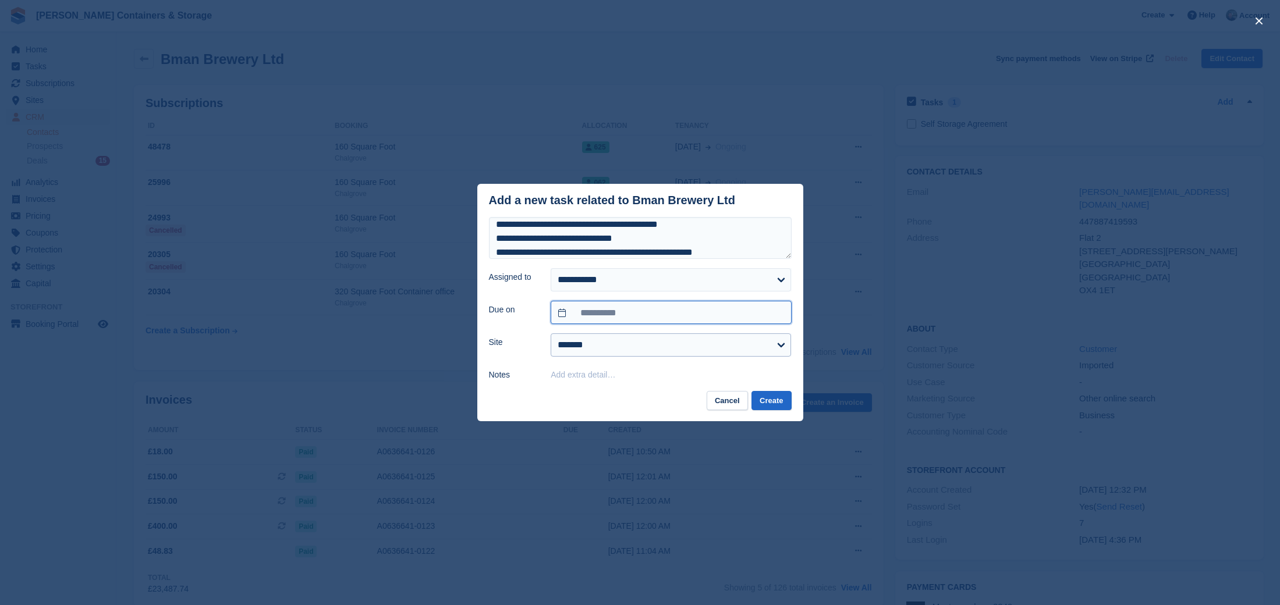
scroll to position [2, 0]
select select "***"
click at [575, 377] on button "Add extra detail…" at bounding box center [583, 374] width 65 height 9
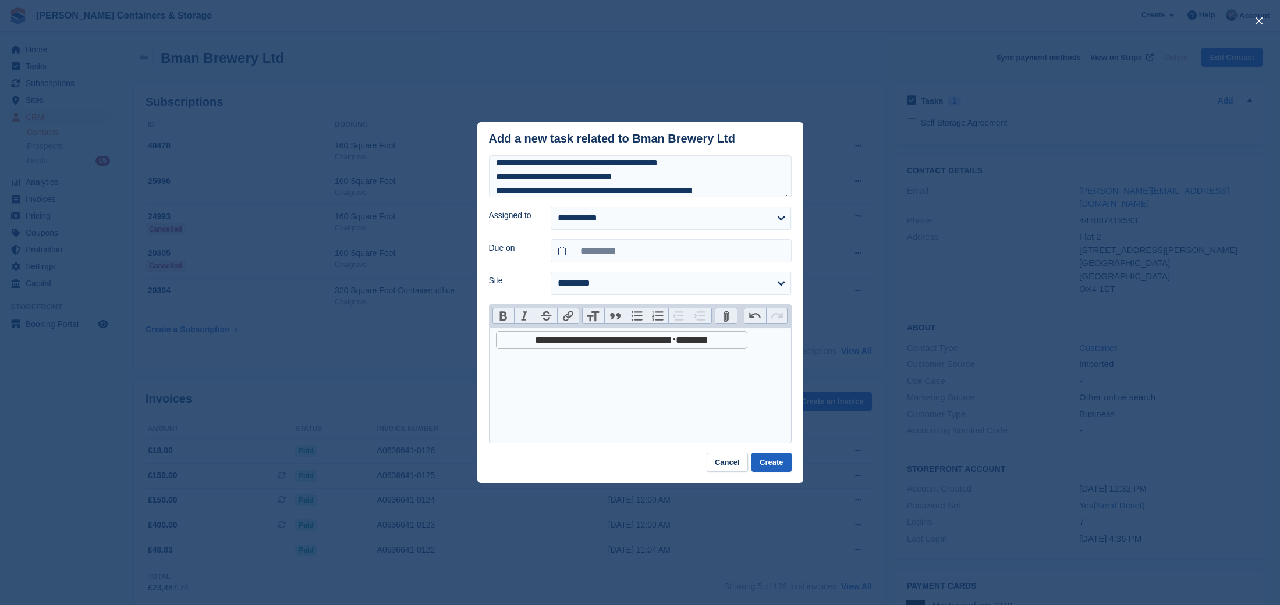
click at [763, 465] on button "Create" at bounding box center [772, 462] width 40 height 19
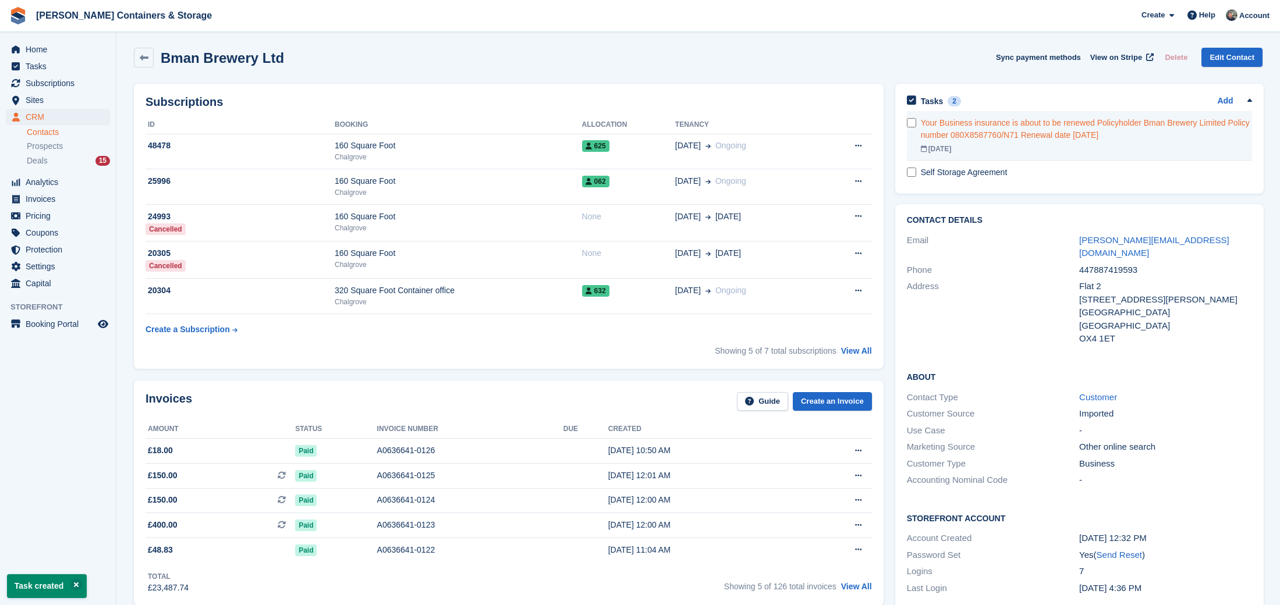
click at [968, 125] on div "Your Business insurance is about to be renewed Policyholder Bman Brewery Limite…" at bounding box center [1086, 129] width 331 height 24
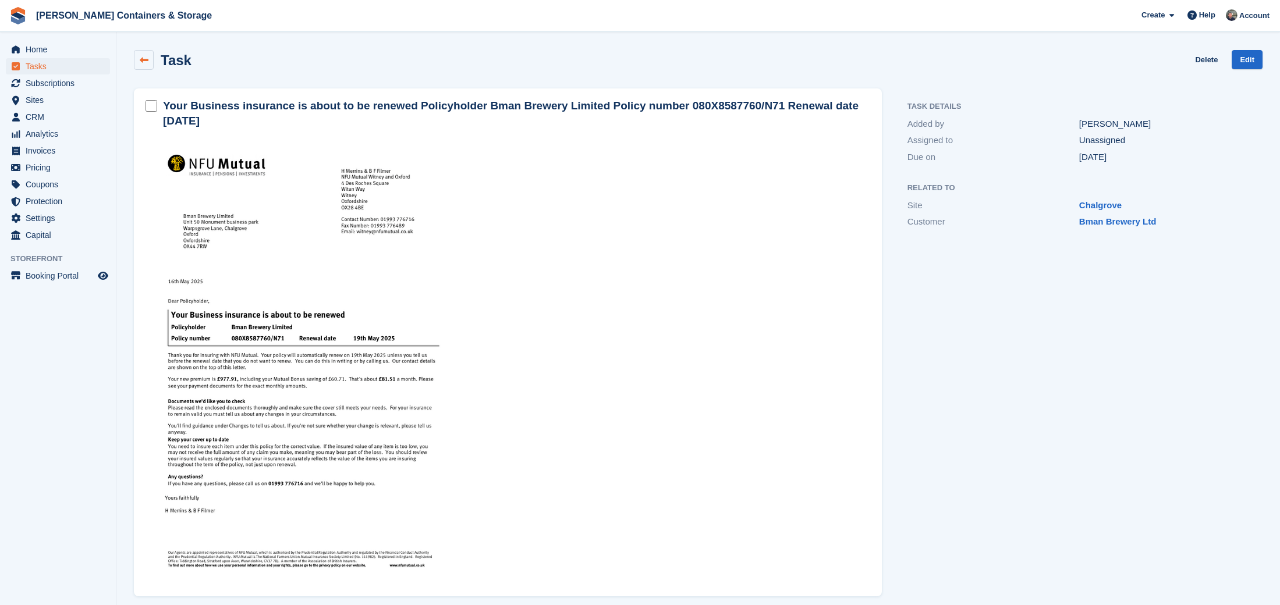
click at [146, 60] on icon at bounding box center [144, 60] width 9 height 9
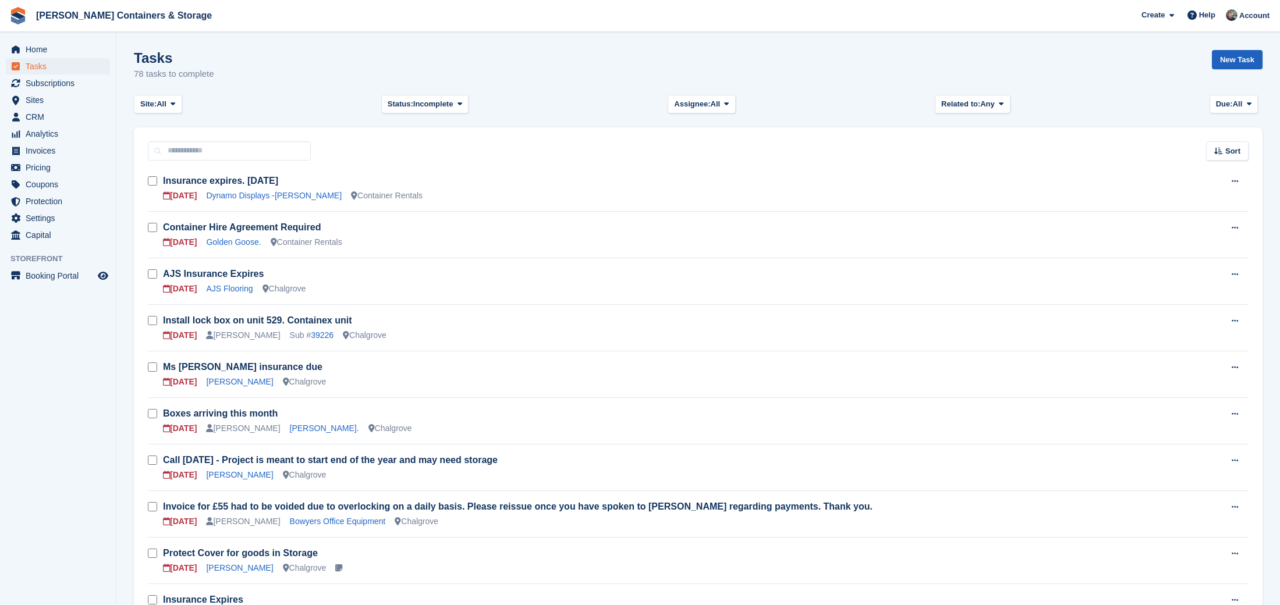
click at [1230, 59] on link "New Task" at bounding box center [1237, 59] width 51 height 19
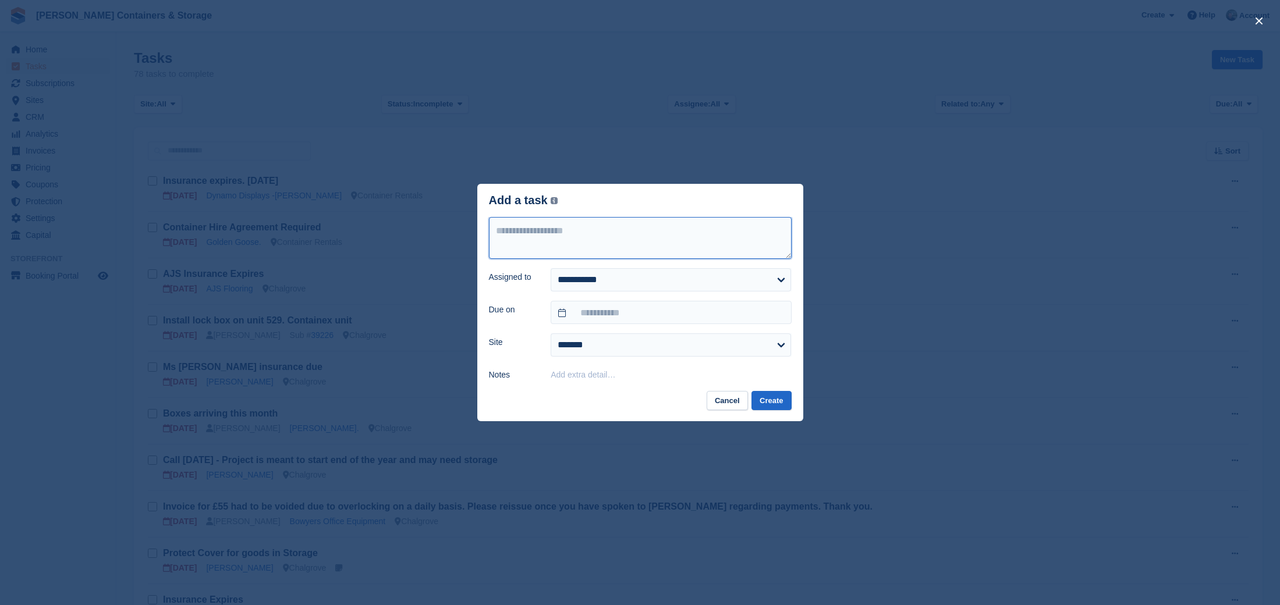
click at [523, 256] on textarea at bounding box center [640, 238] width 303 height 42
paste textarea "**********"
type textarea "**********"
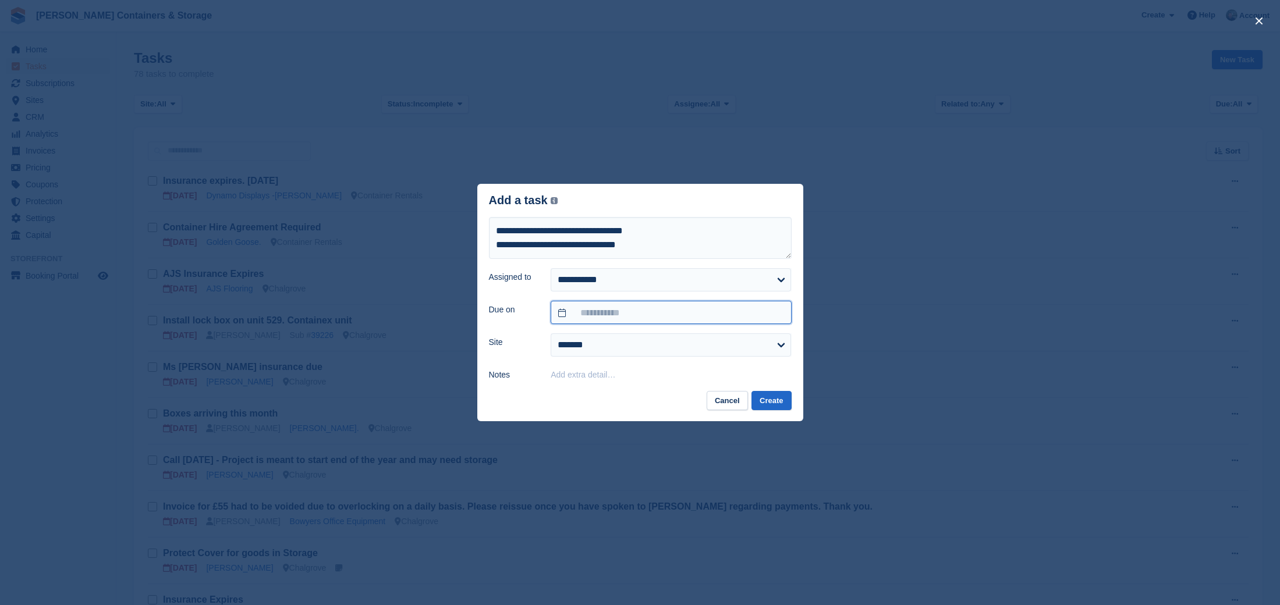
drag, startPoint x: 585, startPoint y: 307, endPoint x: 586, endPoint y: 319, distance: 12.3
click at [585, 308] on input "text" at bounding box center [671, 312] width 240 height 23
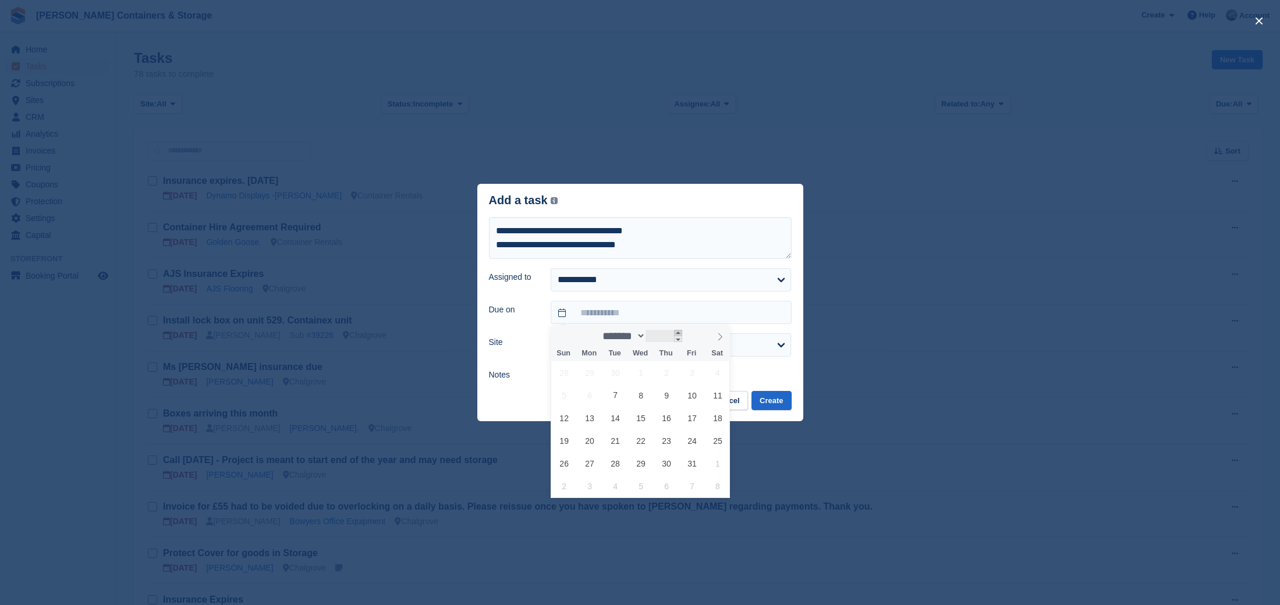
click at [682, 333] on span at bounding box center [678, 333] width 8 height 6
type input "****"
click at [674, 370] on span "1" at bounding box center [667, 373] width 23 height 23
type input "**********"
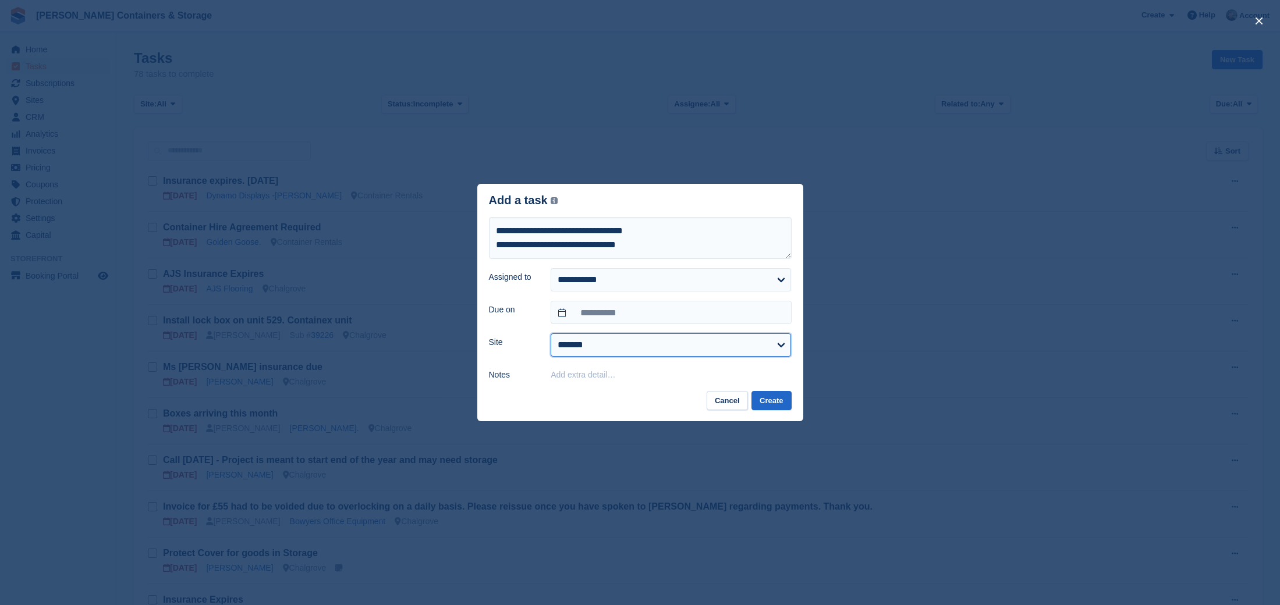
select select "***"
click at [579, 375] on button "Add extra detail…" at bounding box center [583, 374] width 65 height 9
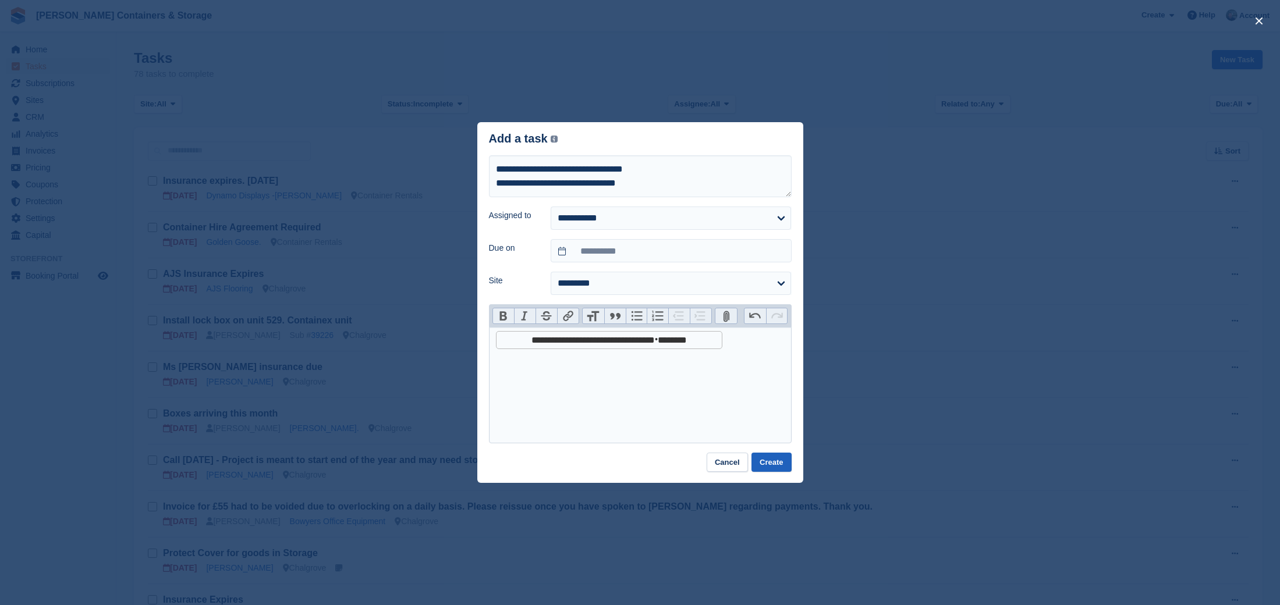
click at [756, 457] on button "Create" at bounding box center [772, 462] width 40 height 19
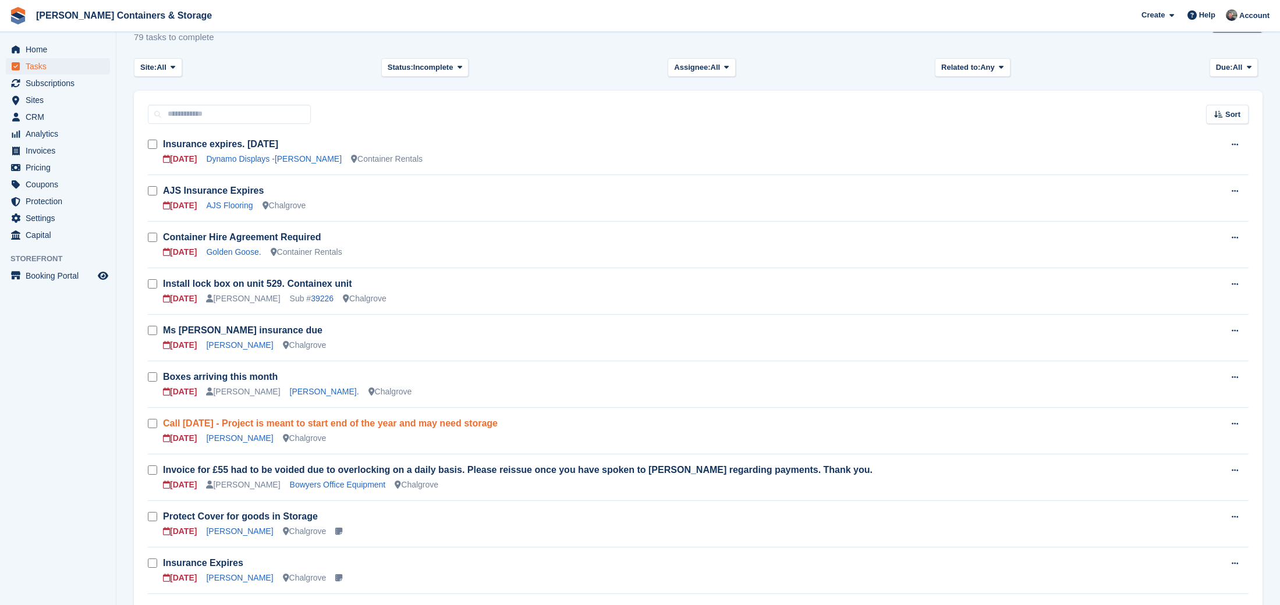
scroll to position [37, 0]
click at [332, 420] on link "Call August 2025 - Project is meant to start end of the year and may need stora…" at bounding box center [330, 423] width 335 height 10
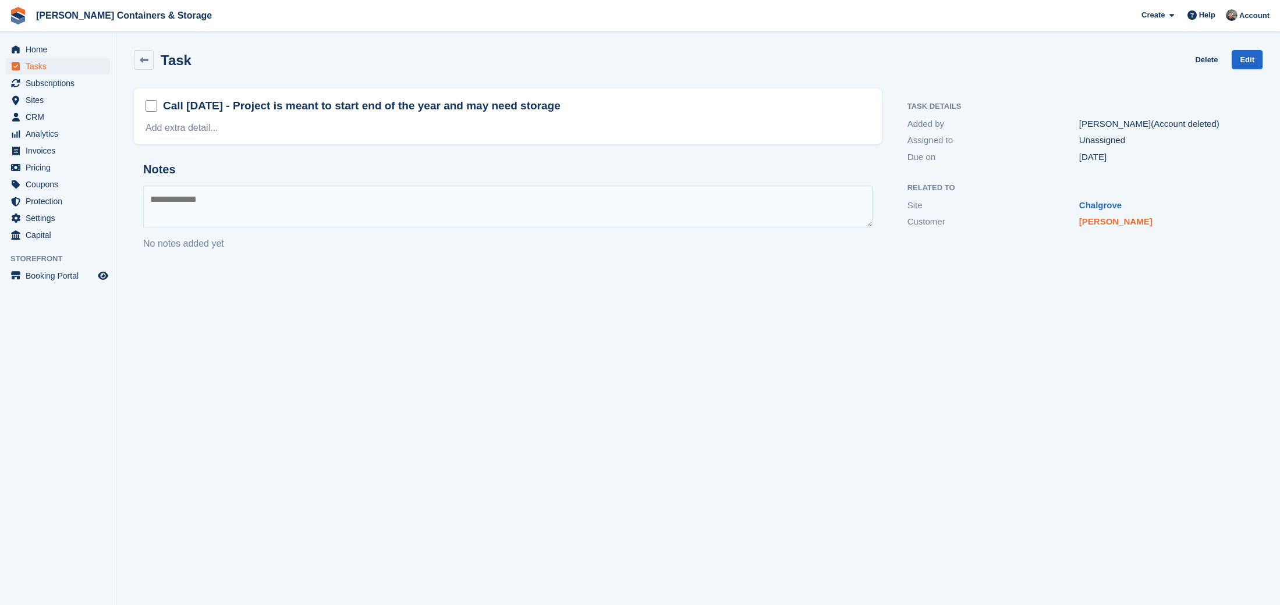
click at [1124, 221] on link "Lisa Livingston" at bounding box center [1115, 222] width 73 height 10
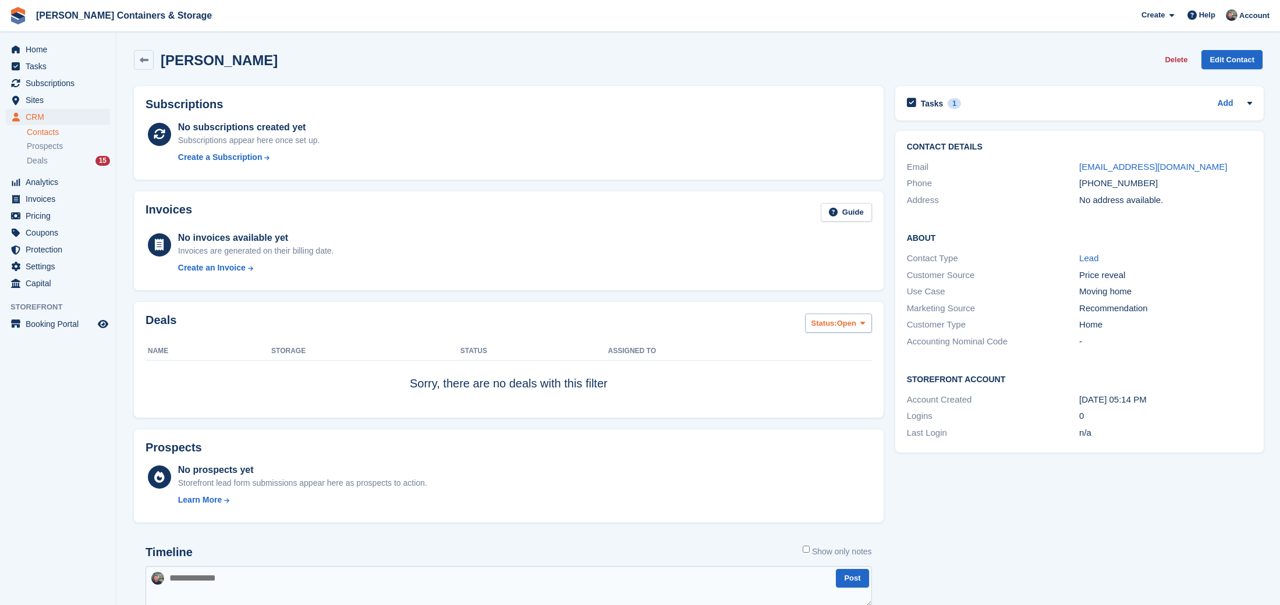
click at [830, 331] on button "Status: Open" at bounding box center [838, 323] width 67 height 19
click at [836, 343] on link "All" at bounding box center [860, 351] width 101 height 21
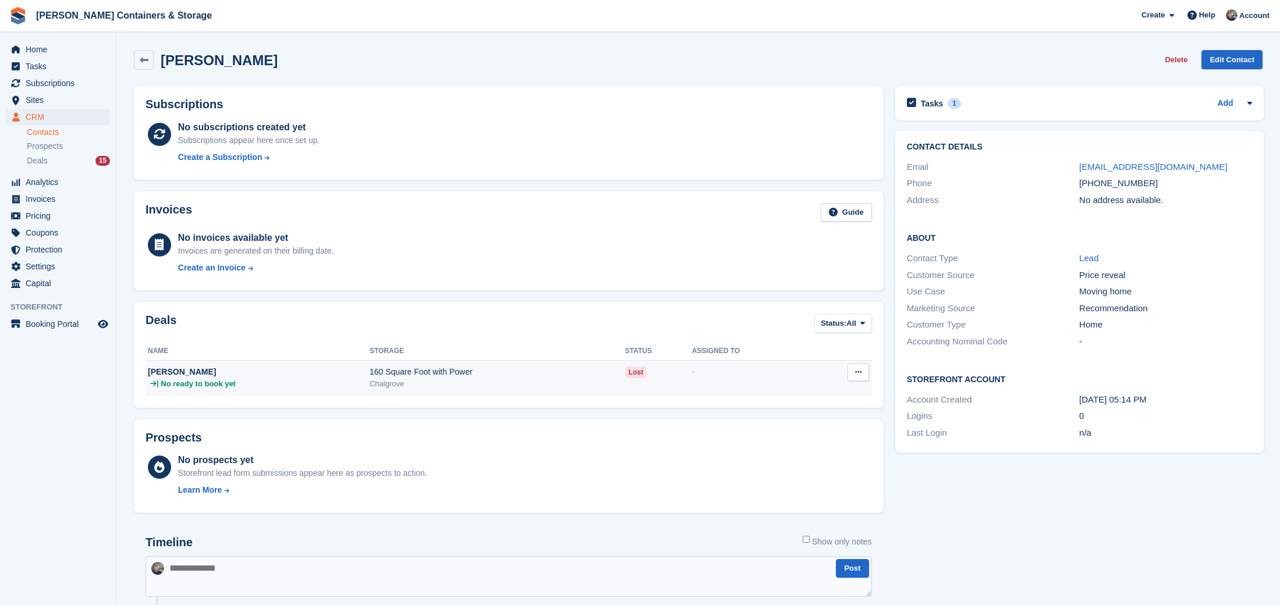
click at [591, 390] on td "160 Square Foot with Power Chalgrove" at bounding box center [498, 378] width 256 height 36
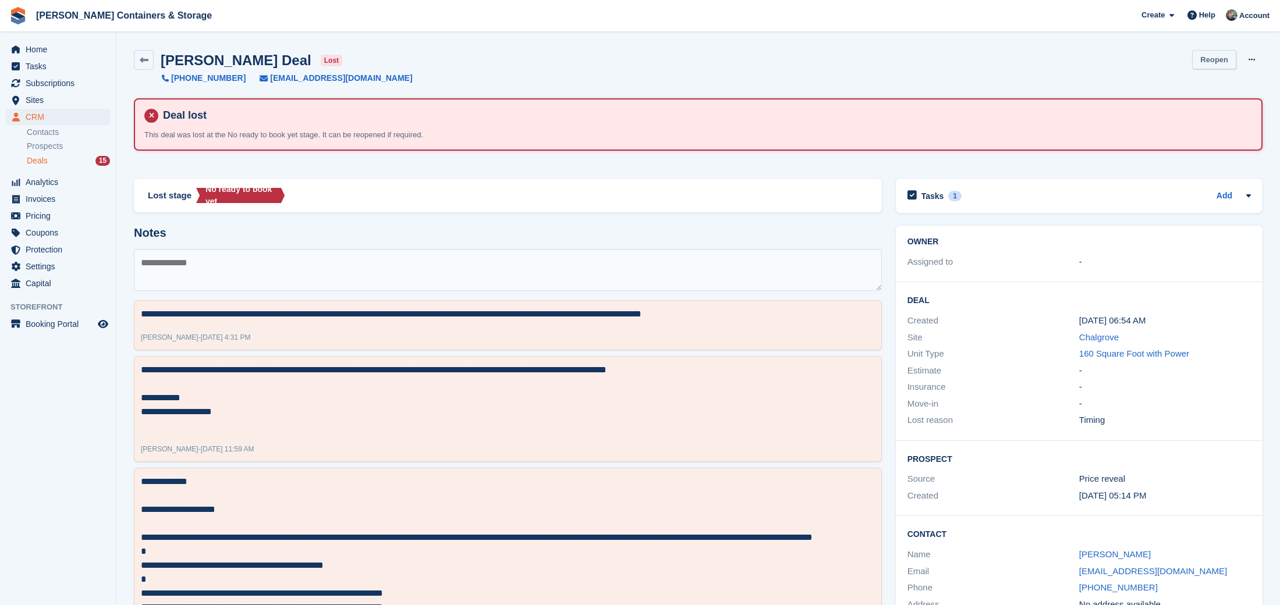
click at [1221, 67] on link "Reopen" at bounding box center [1214, 59] width 44 height 19
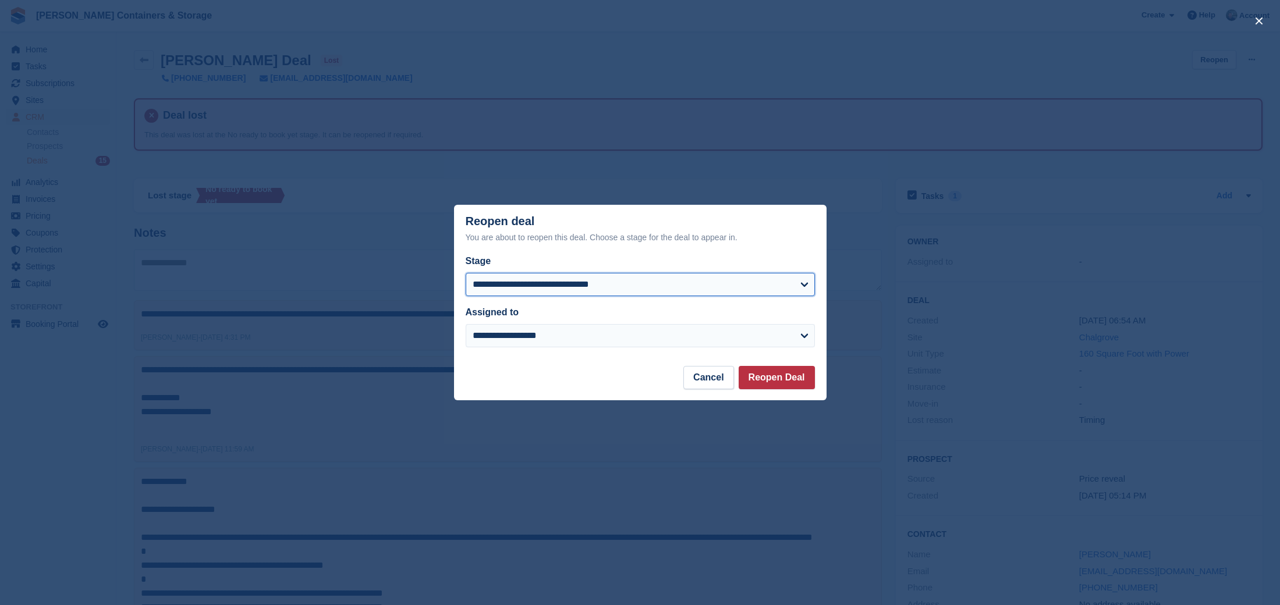
select select "****"
click at [785, 382] on button "Reopen Deal" at bounding box center [777, 377] width 76 height 23
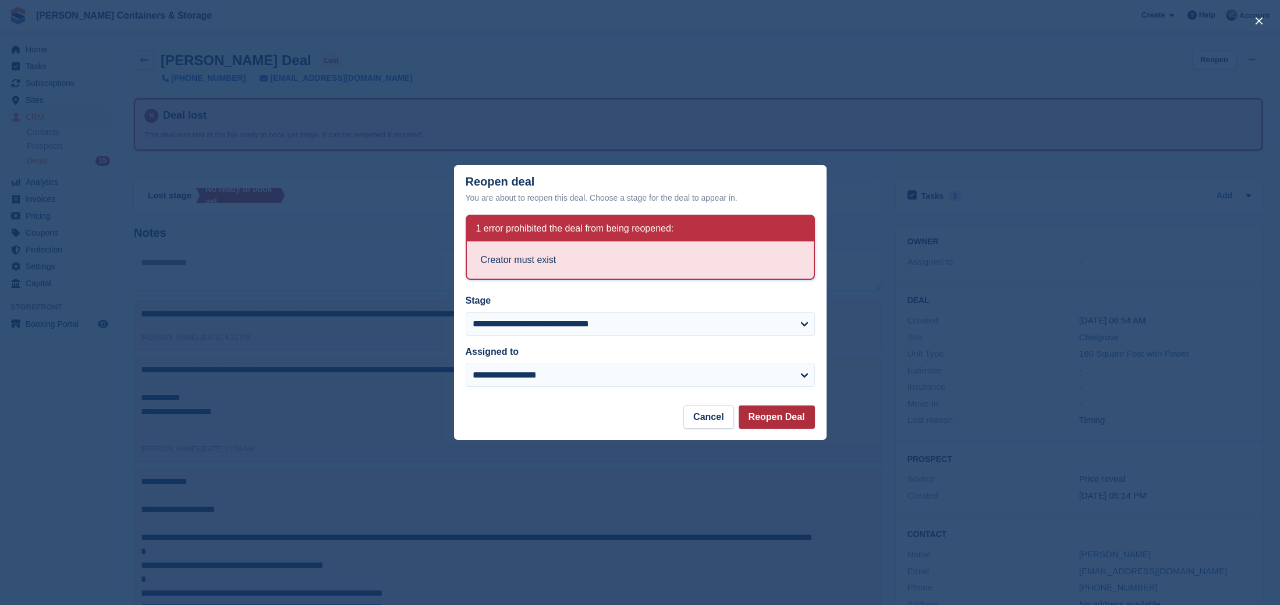
click at [753, 420] on button "Reopen Deal" at bounding box center [777, 417] width 76 height 23
click at [720, 420] on button "Cancel" at bounding box center [708, 417] width 50 height 23
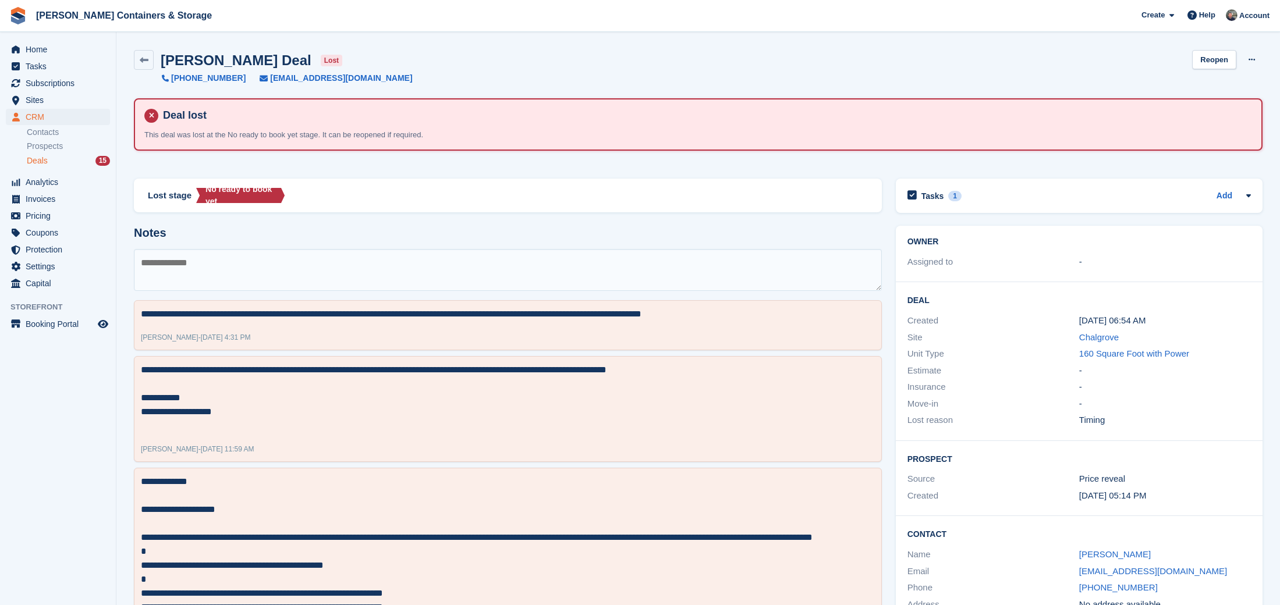
scroll to position [47, 0]
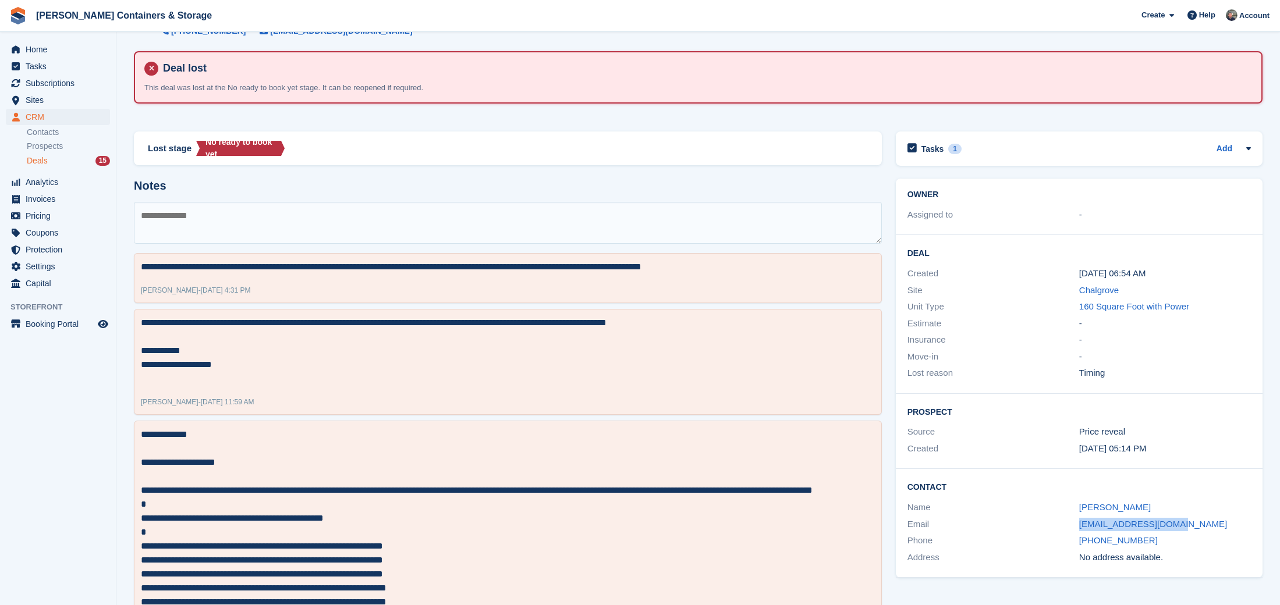
drag, startPoint x: 1132, startPoint y: 518, endPoint x: 1072, endPoint y: 516, distance: 60.6
click at [1072, 516] on div "Email livinglobal@gmail.com" at bounding box center [1079, 524] width 343 height 17
click at [62, 63] on span "Tasks" at bounding box center [61, 66] width 70 height 16
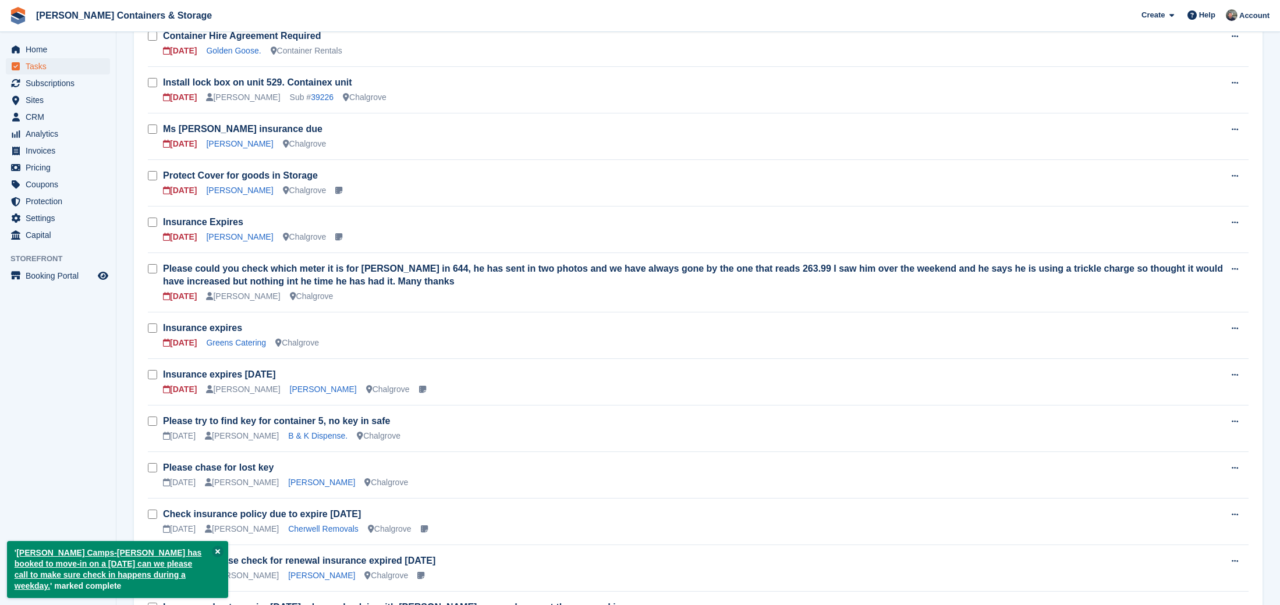
scroll to position [239, 0]
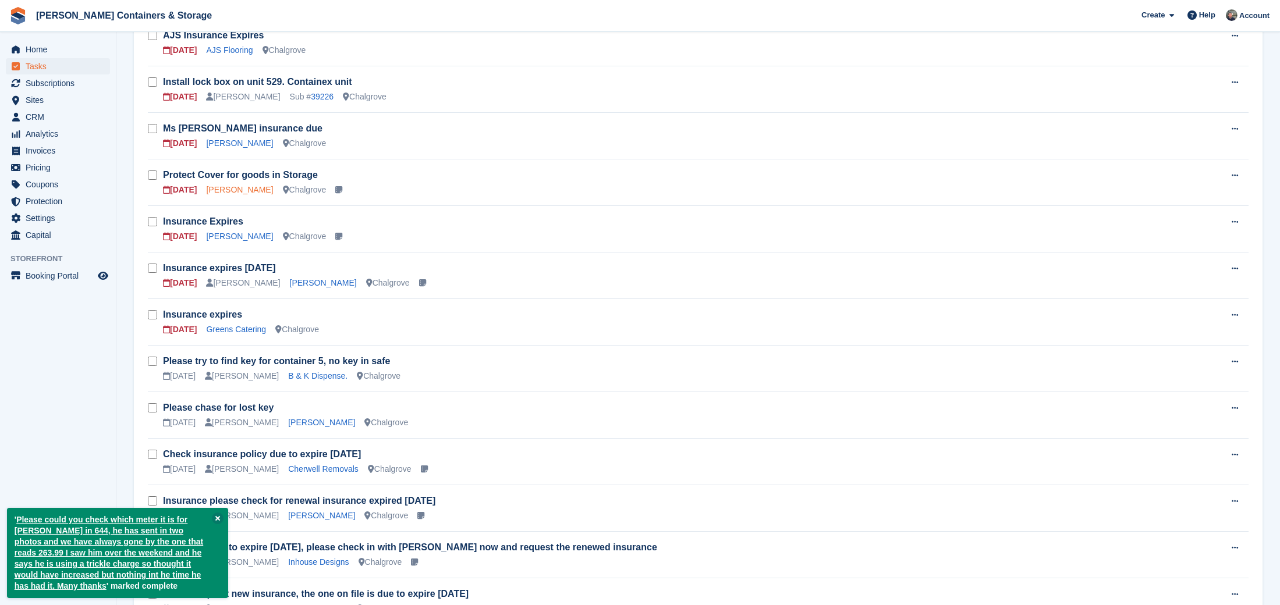
click at [252, 193] on link "Patricia Spanopoulos" at bounding box center [239, 189] width 67 height 9
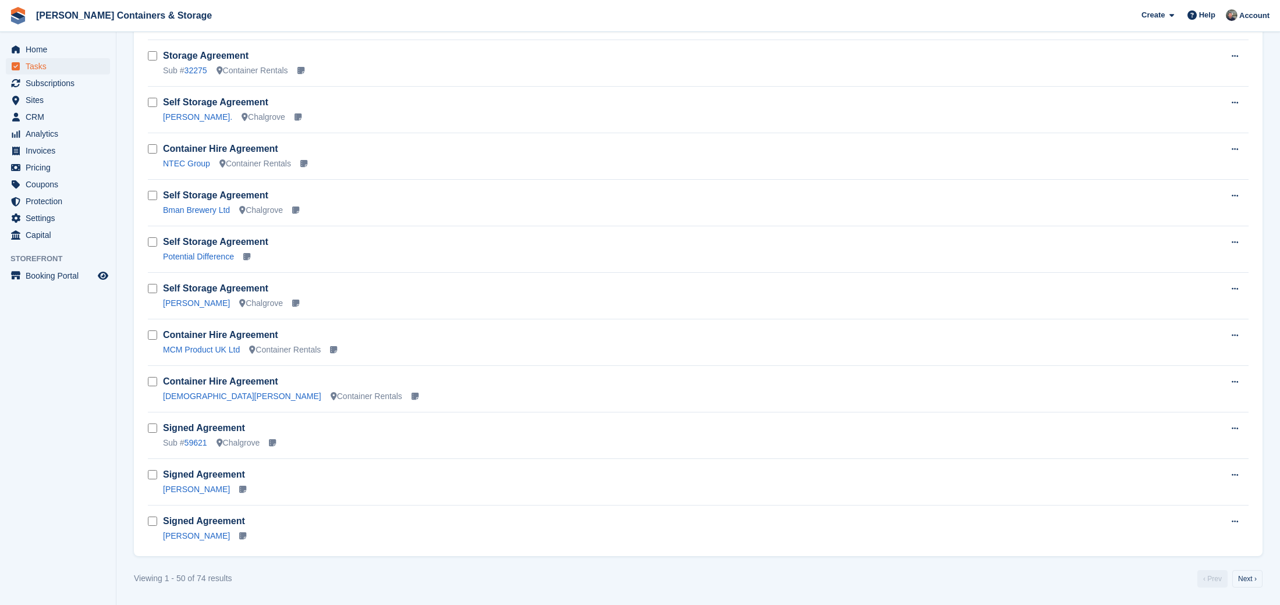
scroll to position [1967, 0]
click at [240, 285] on link "Self Storage Agreement" at bounding box center [215, 289] width 105 height 10
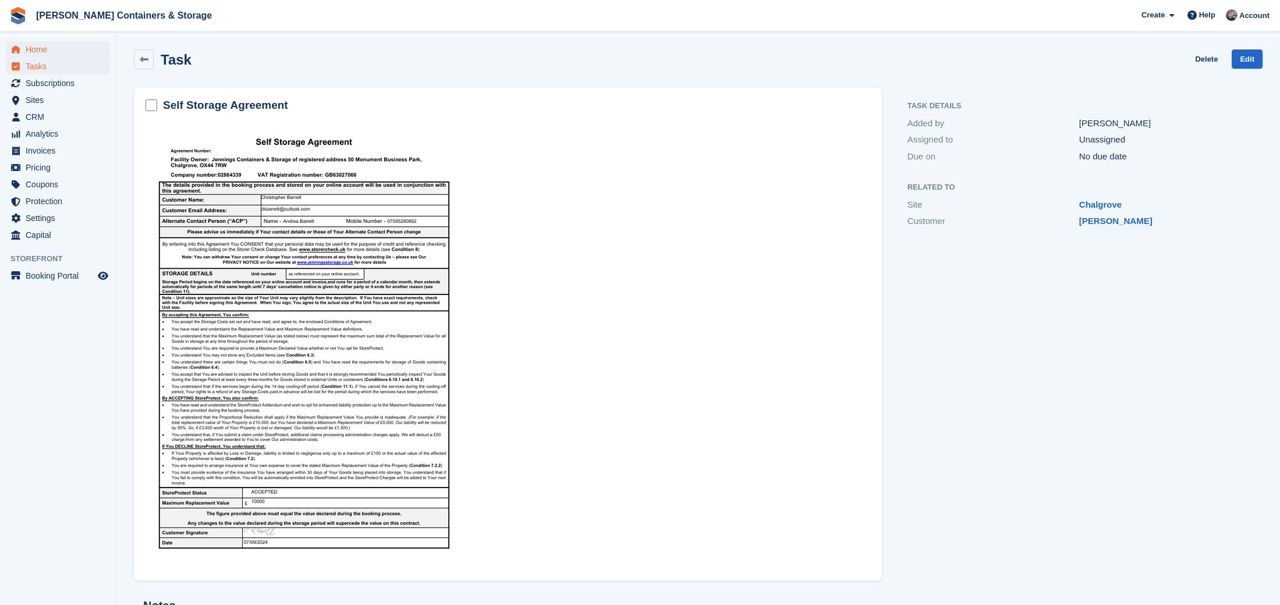
click at [66, 51] on span "Home" at bounding box center [61, 49] width 70 height 16
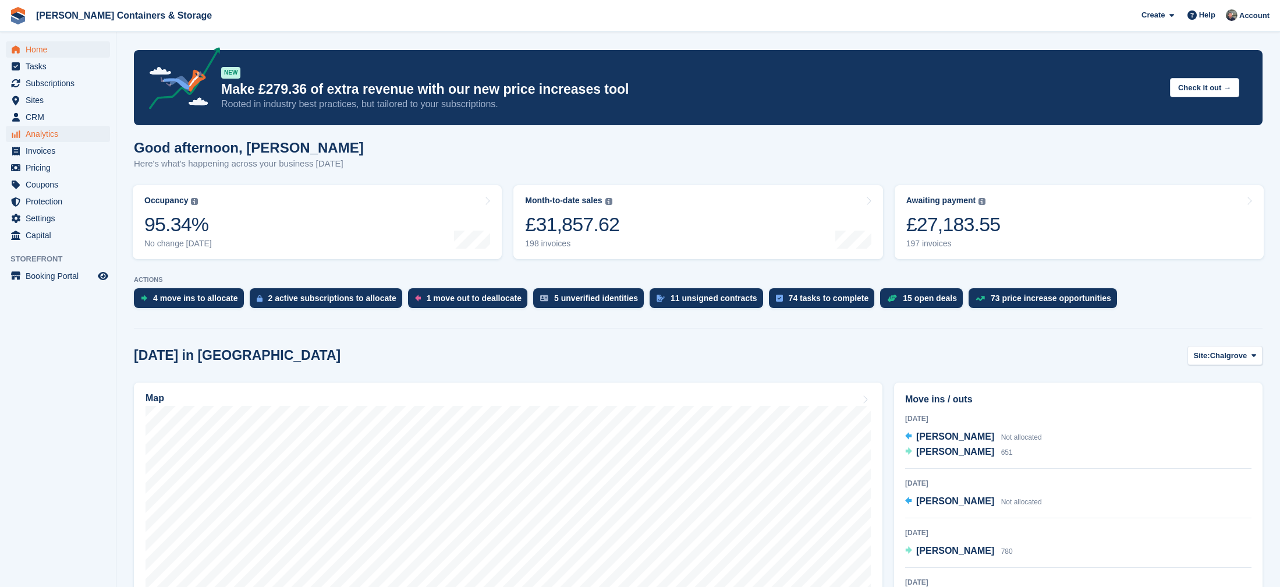
scroll to position [0, 1]
click at [37, 42] on span "Home" at bounding box center [61, 49] width 70 height 16
click at [46, 54] on span "Home" at bounding box center [61, 49] width 70 height 16
click at [62, 86] on span "Subscriptions" at bounding box center [61, 83] width 70 height 16
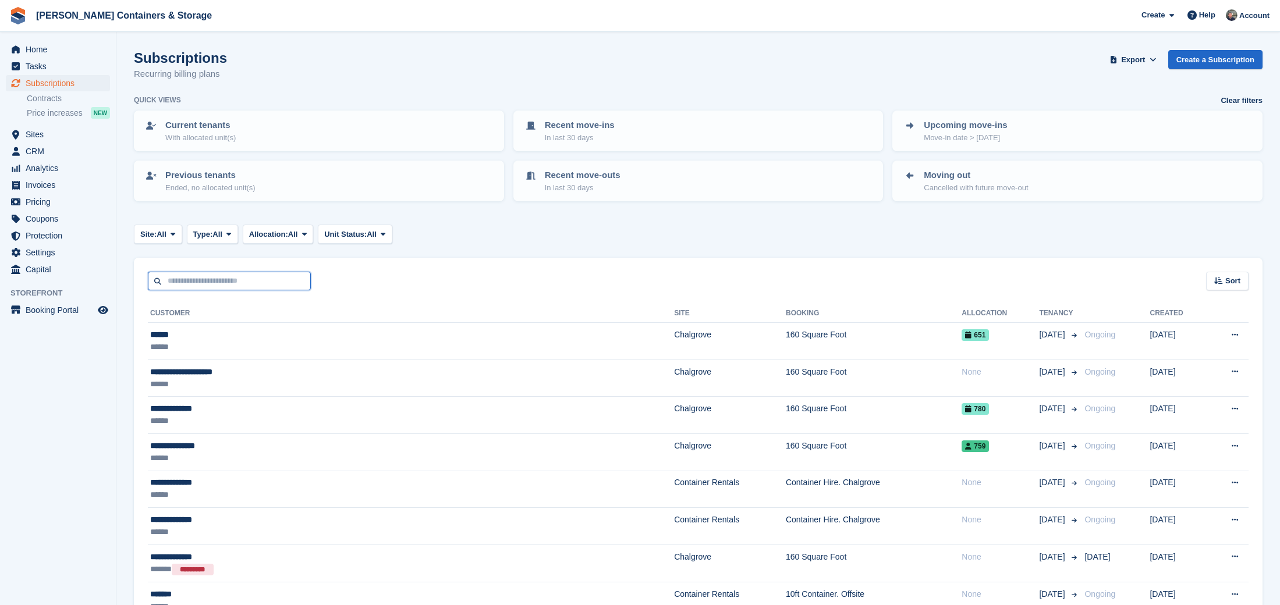
click at [243, 281] on input "text" at bounding box center [229, 281] width 163 height 19
type input "******"
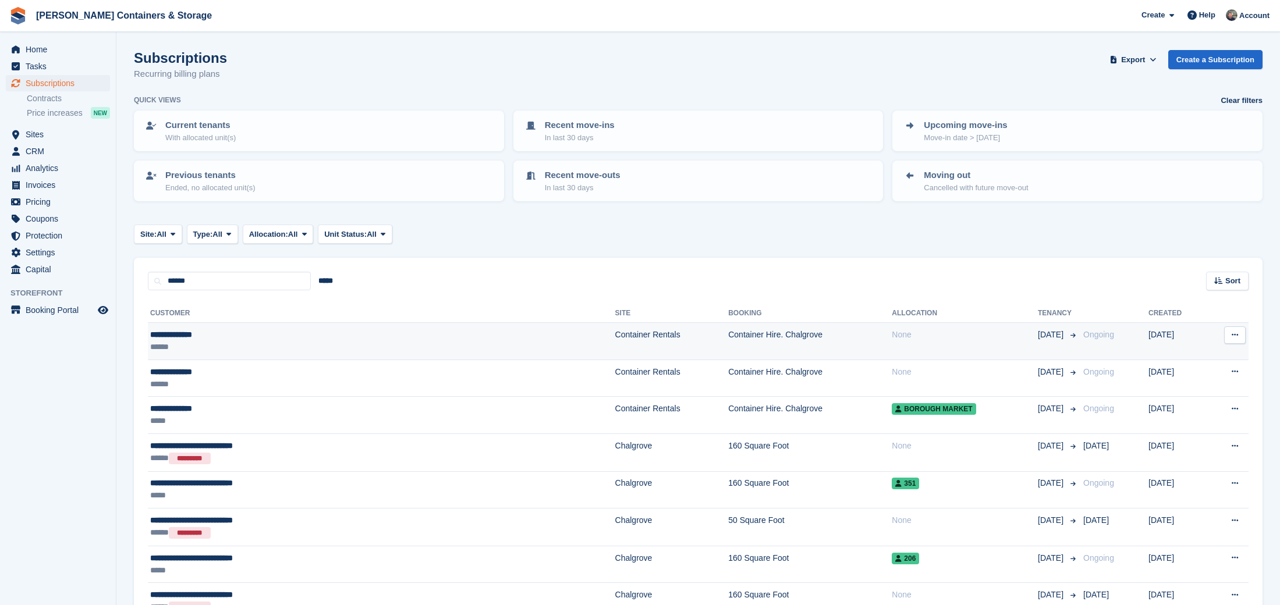
click at [728, 357] on td "Container Hire. Chalgrove" at bounding box center [810, 341] width 164 height 37
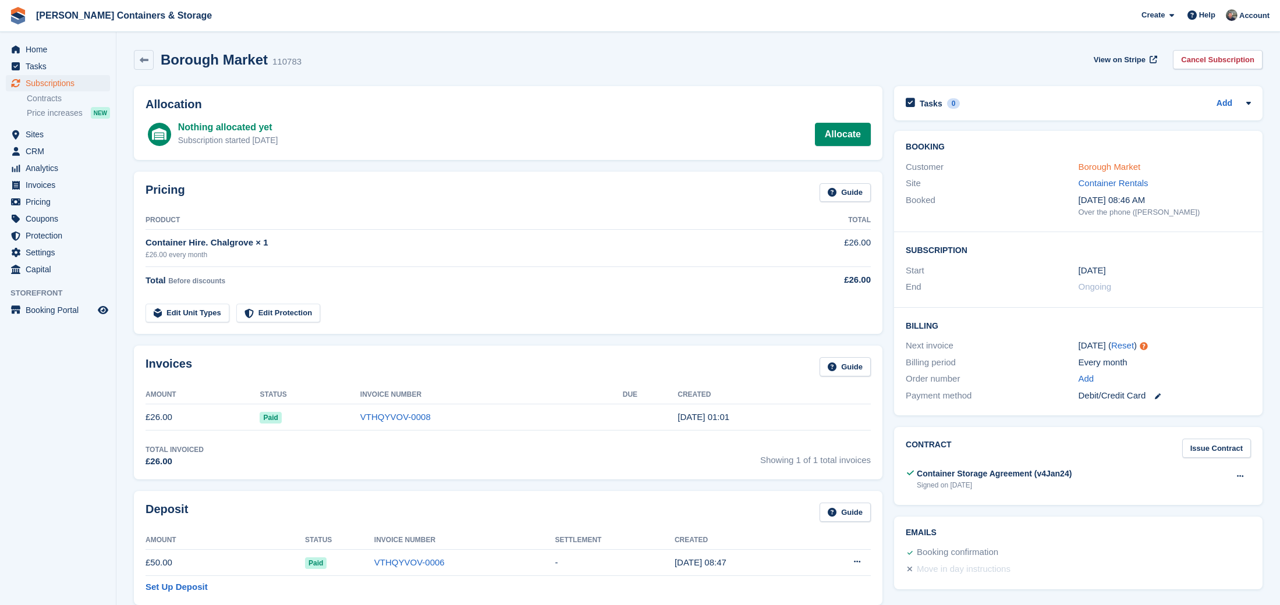
click at [1106, 171] on link "Borough Market" at bounding box center [1110, 167] width 62 height 10
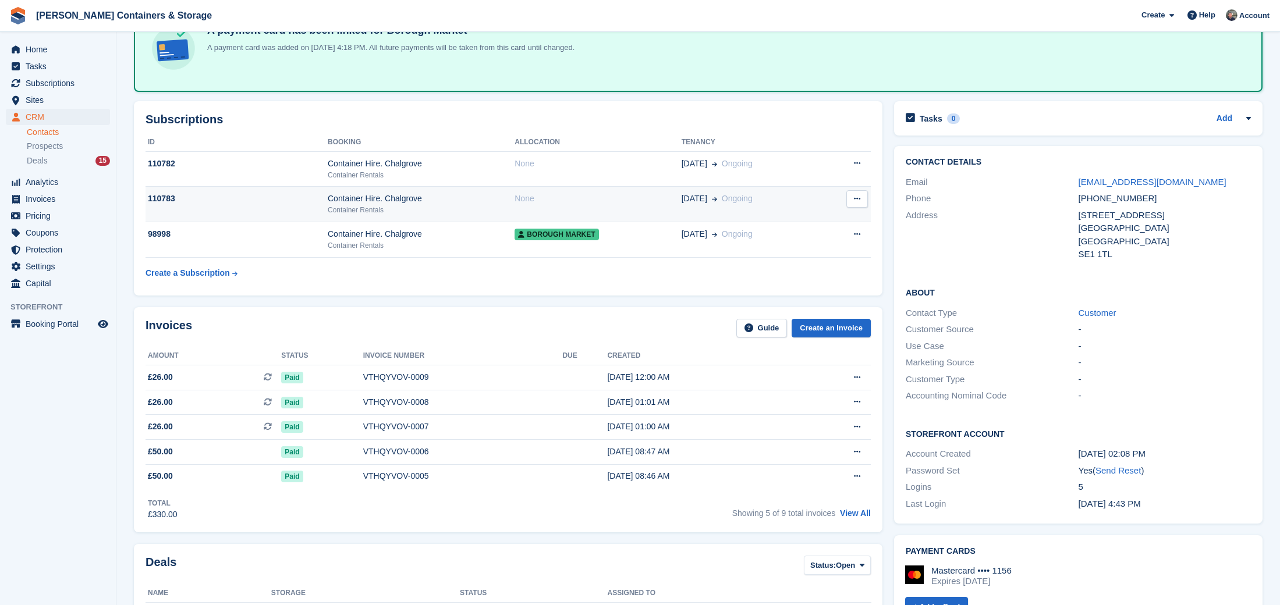
scroll to position [83, 0]
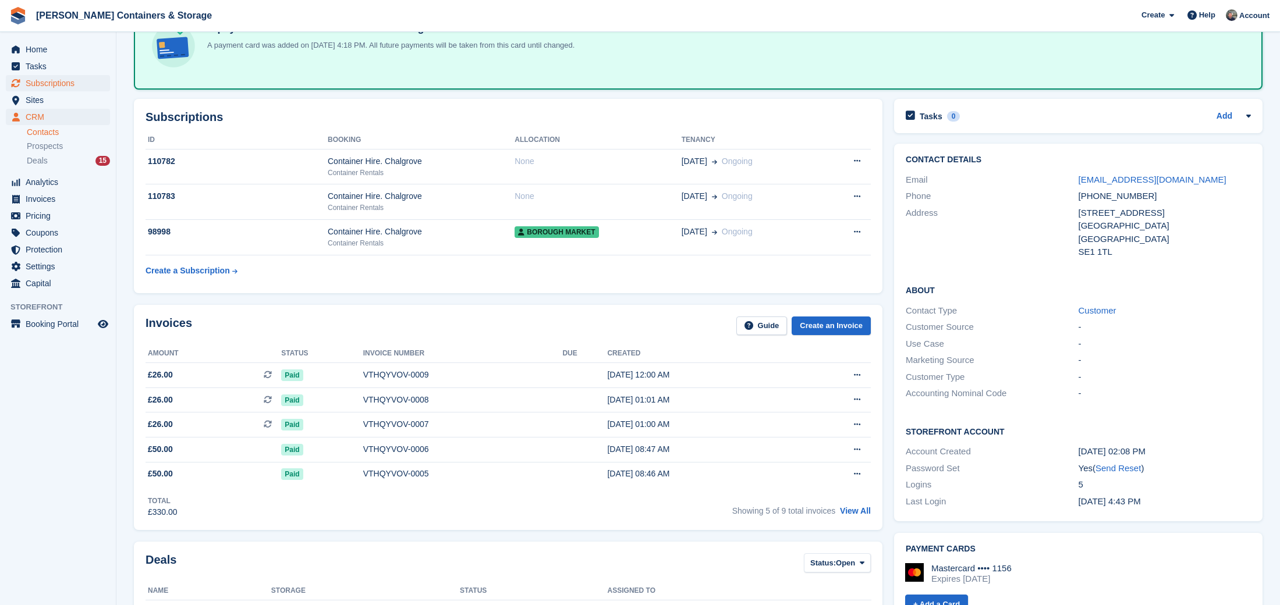
click at [66, 83] on span "Subscriptions" at bounding box center [61, 83] width 70 height 16
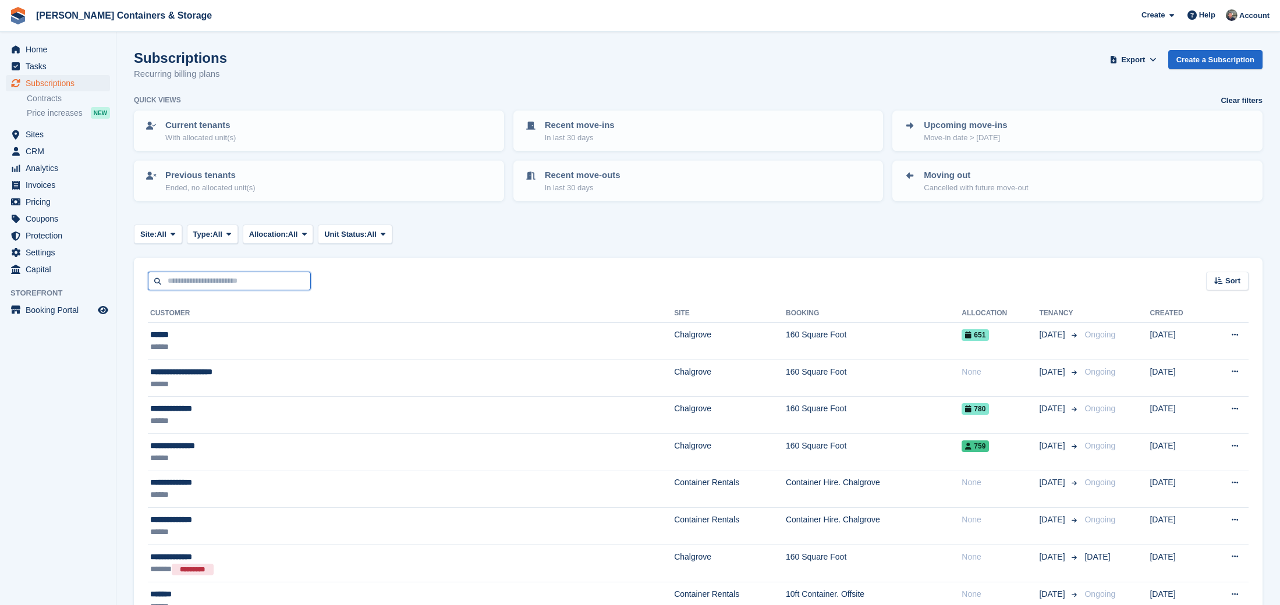
click at [192, 274] on input "text" at bounding box center [229, 281] width 163 height 19
type input "**"
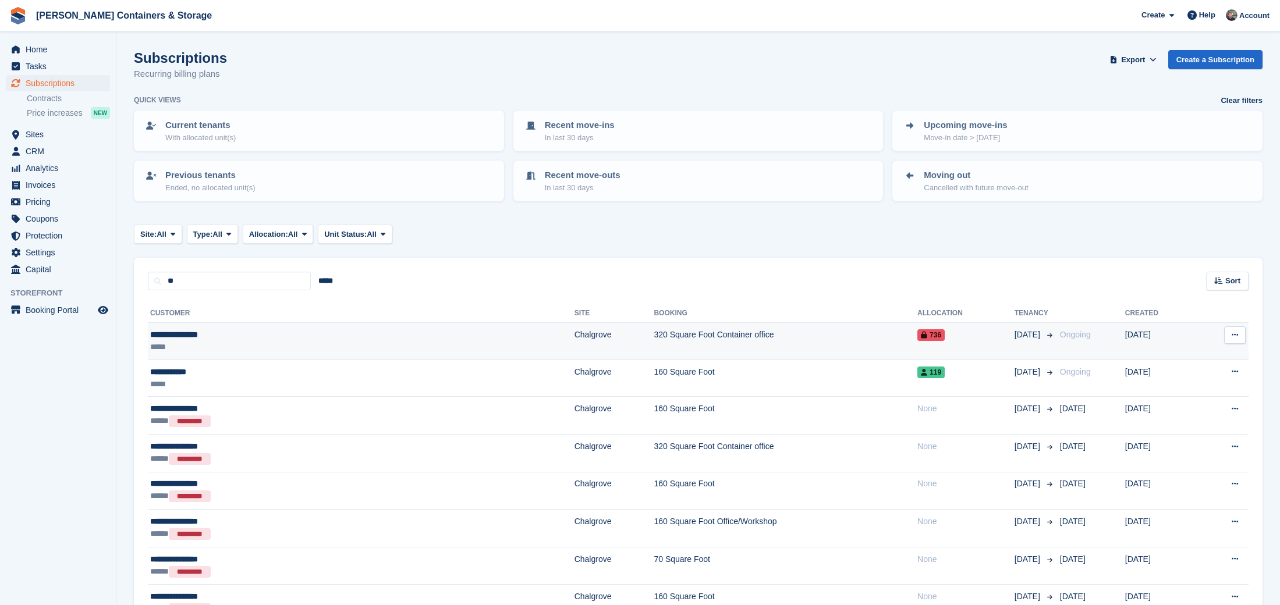
click at [575, 331] on td "Chalgrove" at bounding box center [615, 341] width 80 height 37
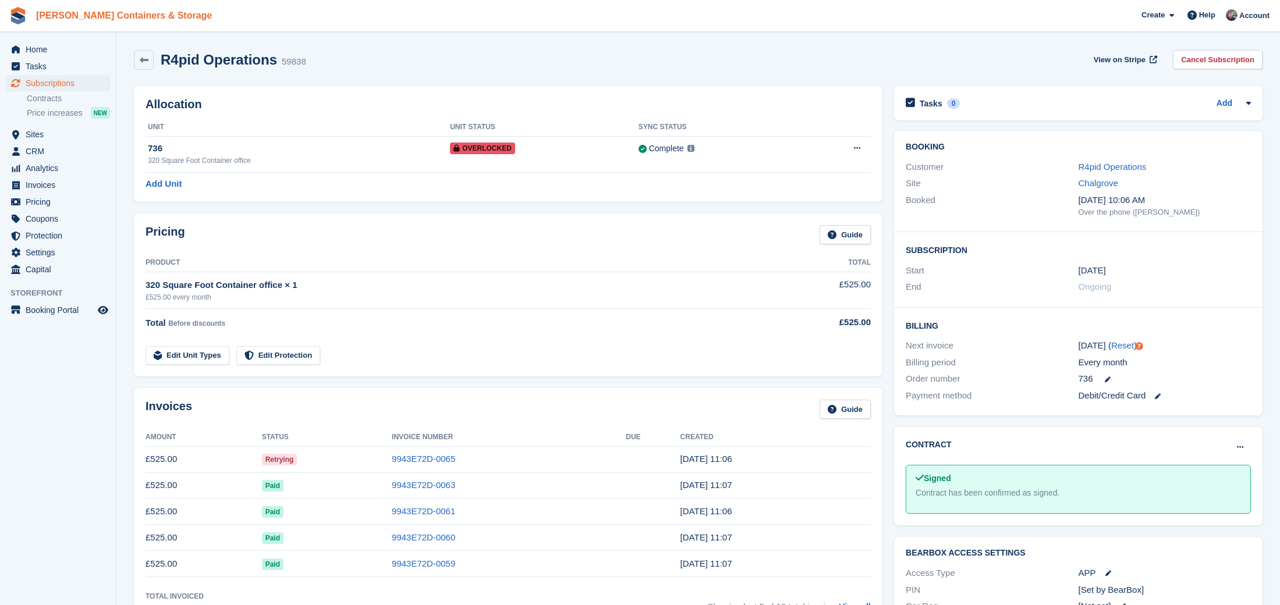
scroll to position [0, 1]
click at [45, 44] on span "Home" at bounding box center [61, 49] width 70 height 16
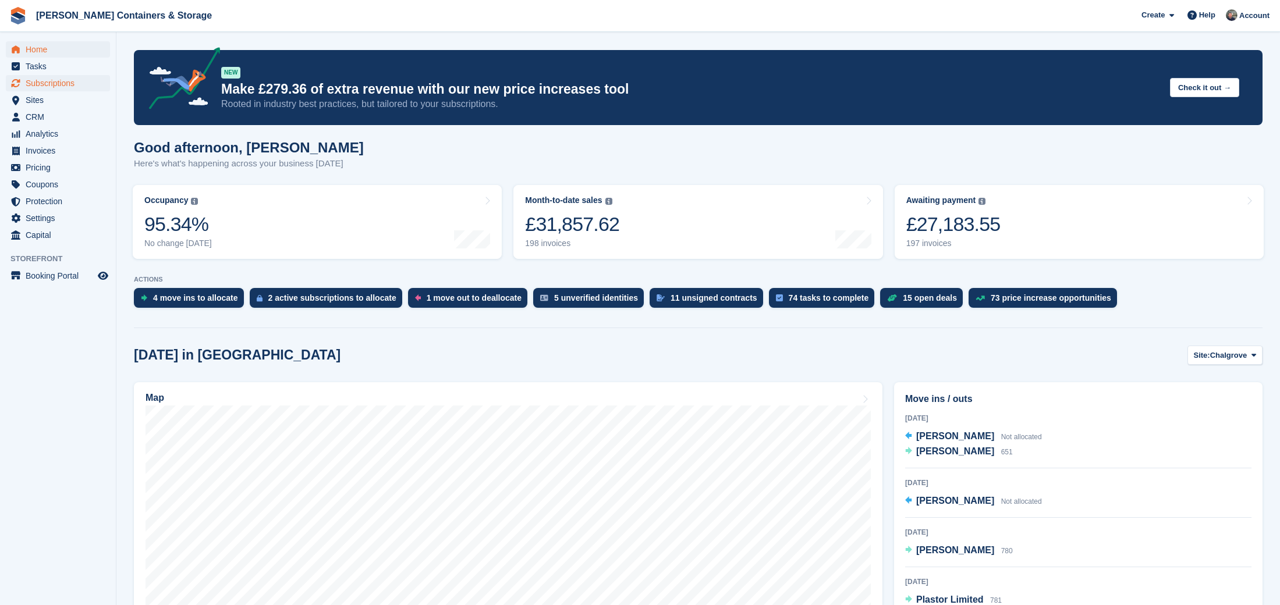
click at [65, 79] on span "Subscriptions" at bounding box center [61, 83] width 70 height 16
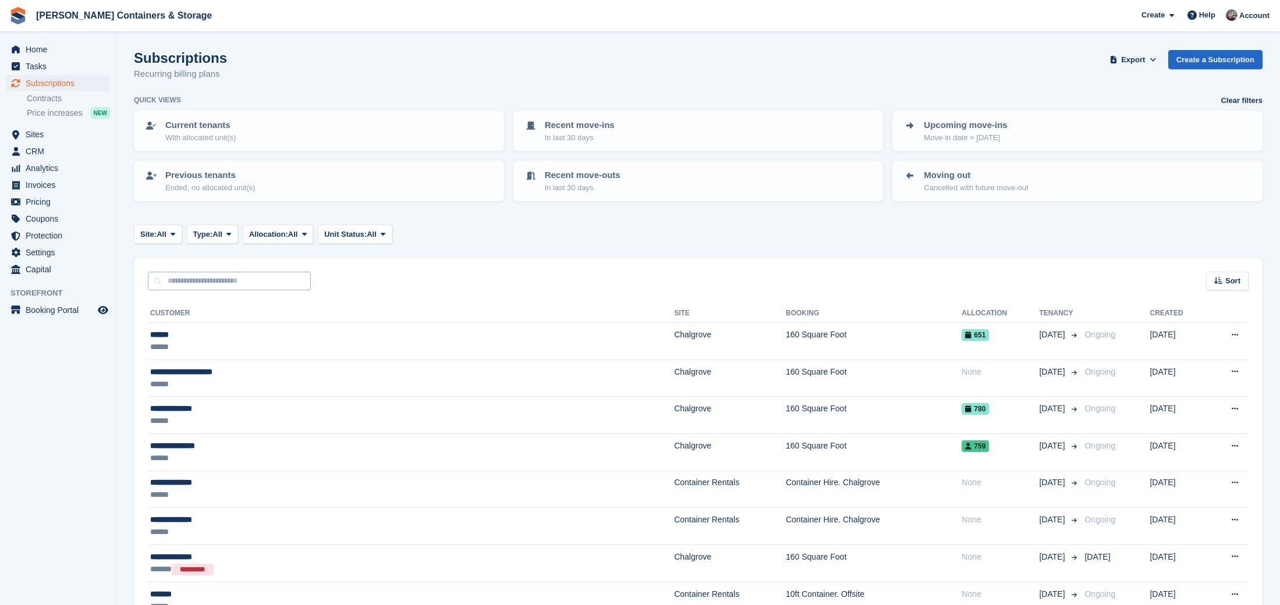
click at [206, 286] on input "text" at bounding box center [229, 281] width 163 height 19
type input "**"
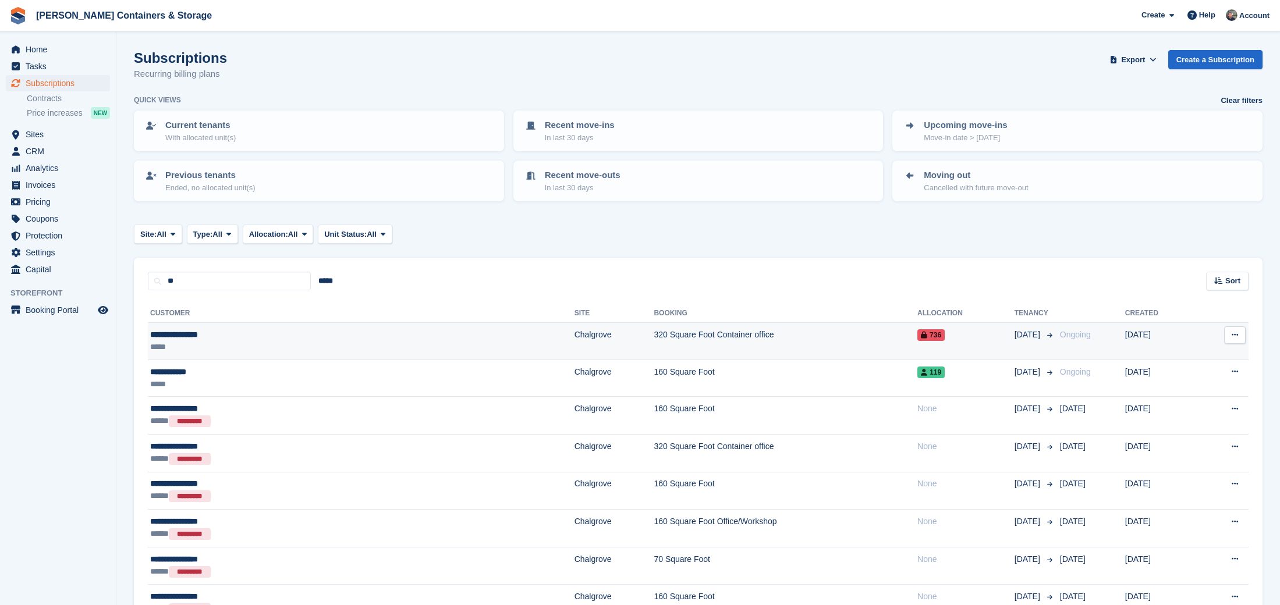
click at [268, 338] on div "**********" at bounding box center [248, 335] width 197 height 12
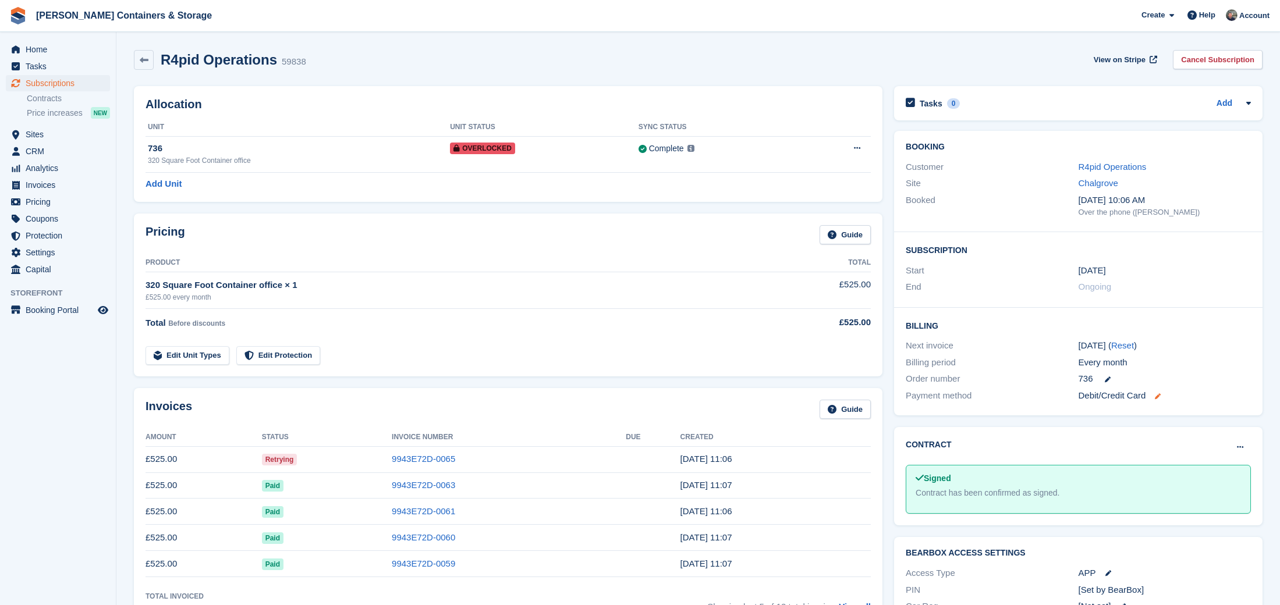
click at [1161, 394] on icon at bounding box center [1158, 397] width 6 height 6
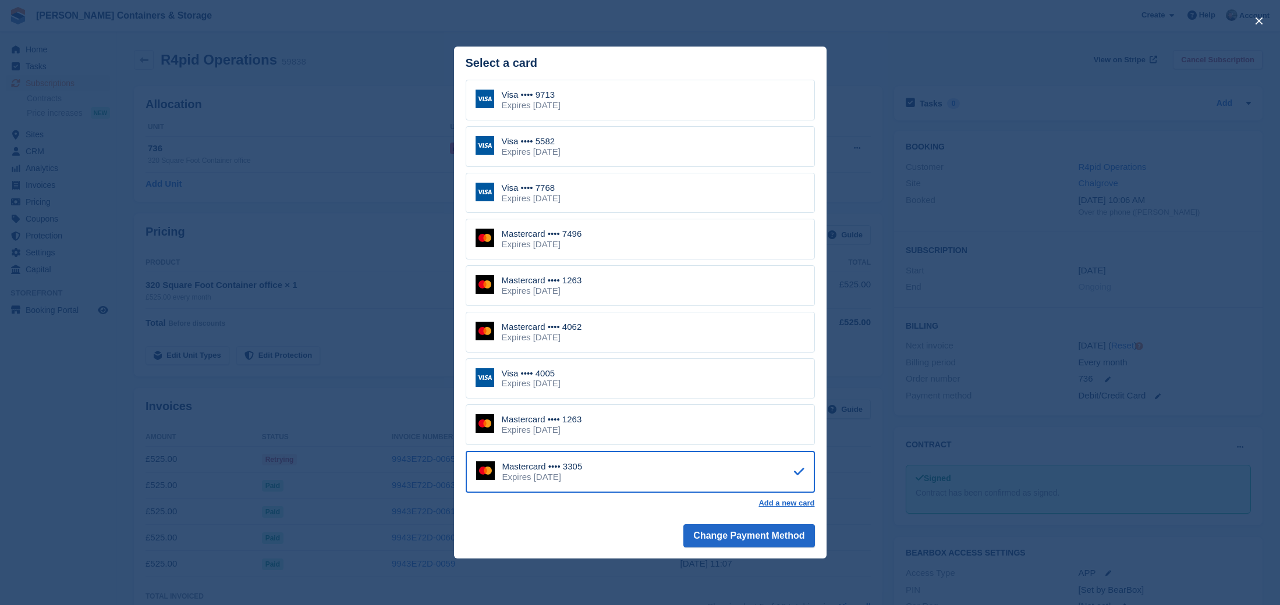
click at [1103, 344] on div "close" at bounding box center [640, 302] width 1280 height 605
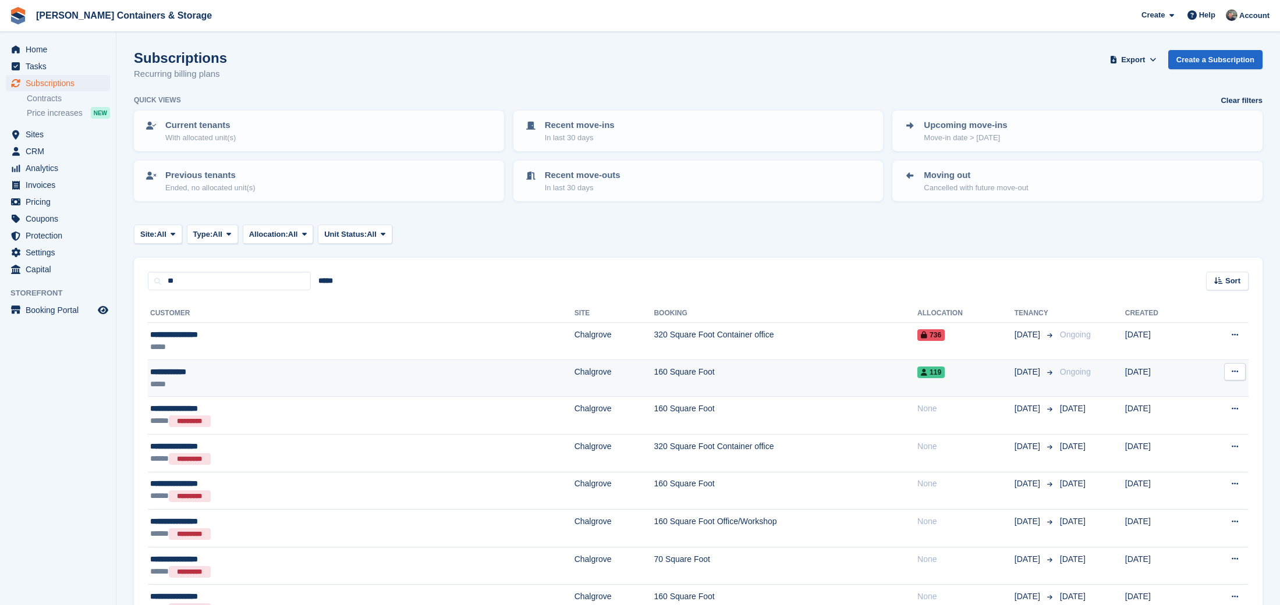
click at [654, 371] on td "160 Square Foot" at bounding box center [786, 378] width 264 height 37
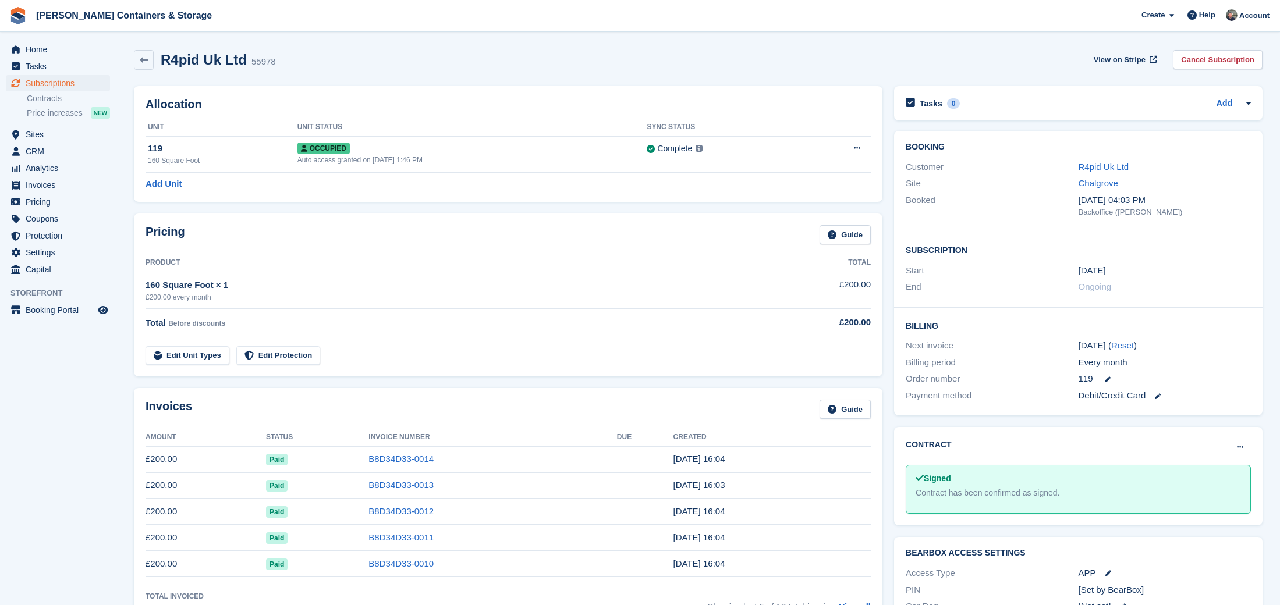
click at [1164, 392] on div "Debit/Credit Card" at bounding box center [1165, 395] width 172 height 13
click at [1159, 394] on icon at bounding box center [1158, 397] width 6 height 6
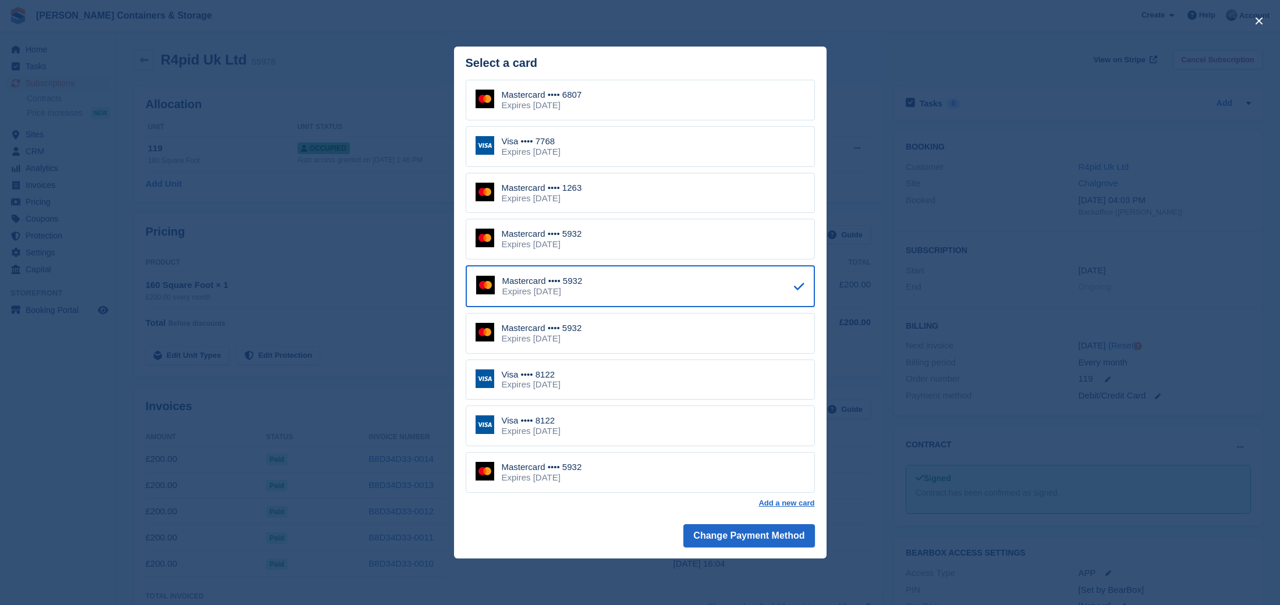
click at [314, 438] on div "close" at bounding box center [640, 302] width 1280 height 605
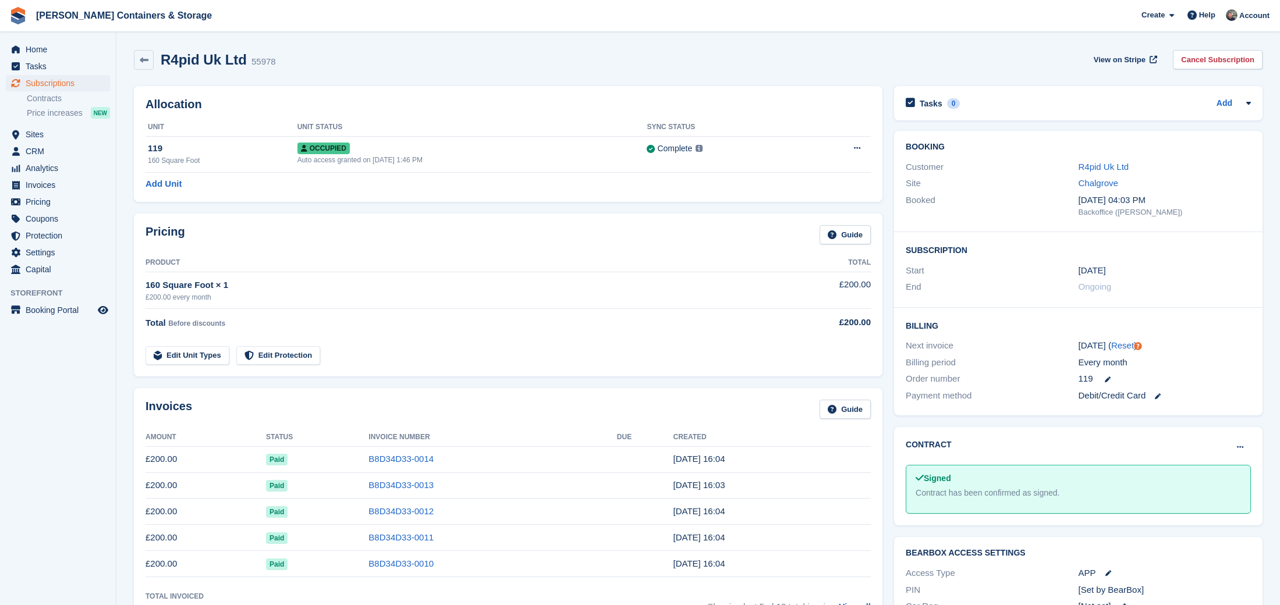
drag, startPoint x: 70, startPoint y: 49, endPoint x: 580, endPoint y: 47, distance: 510.0
click at [70, 49] on span "Home" at bounding box center [61, 49] width 70 height 16
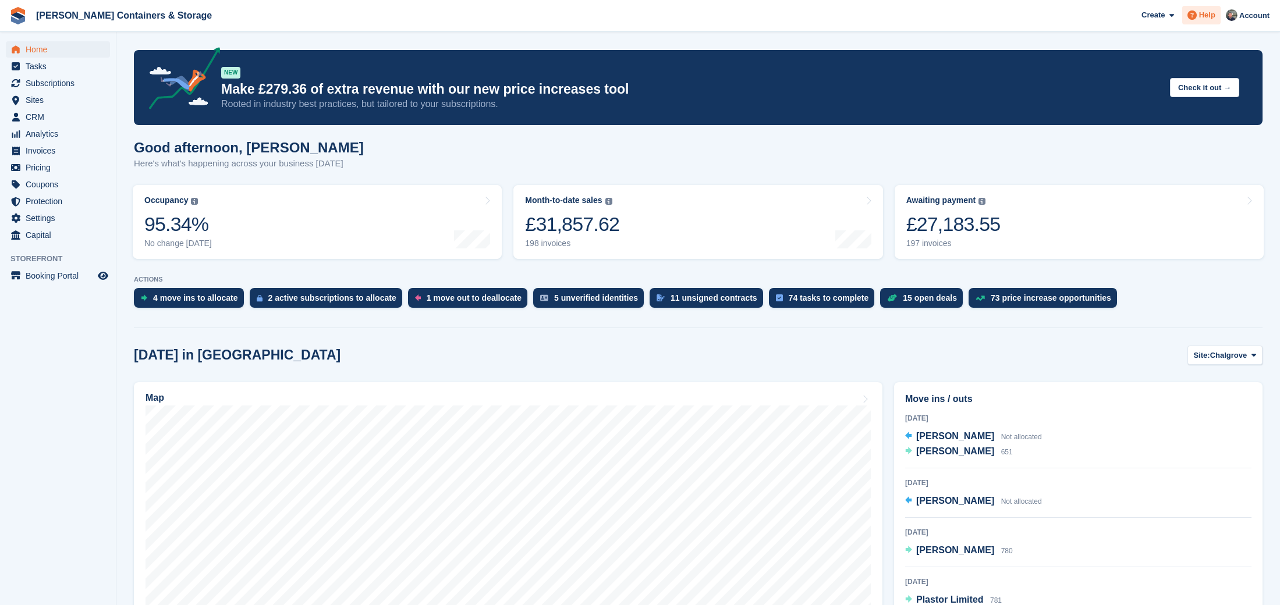
click at [1195, 17] on icon at bounding box center [1192, 14] width 9 height 9
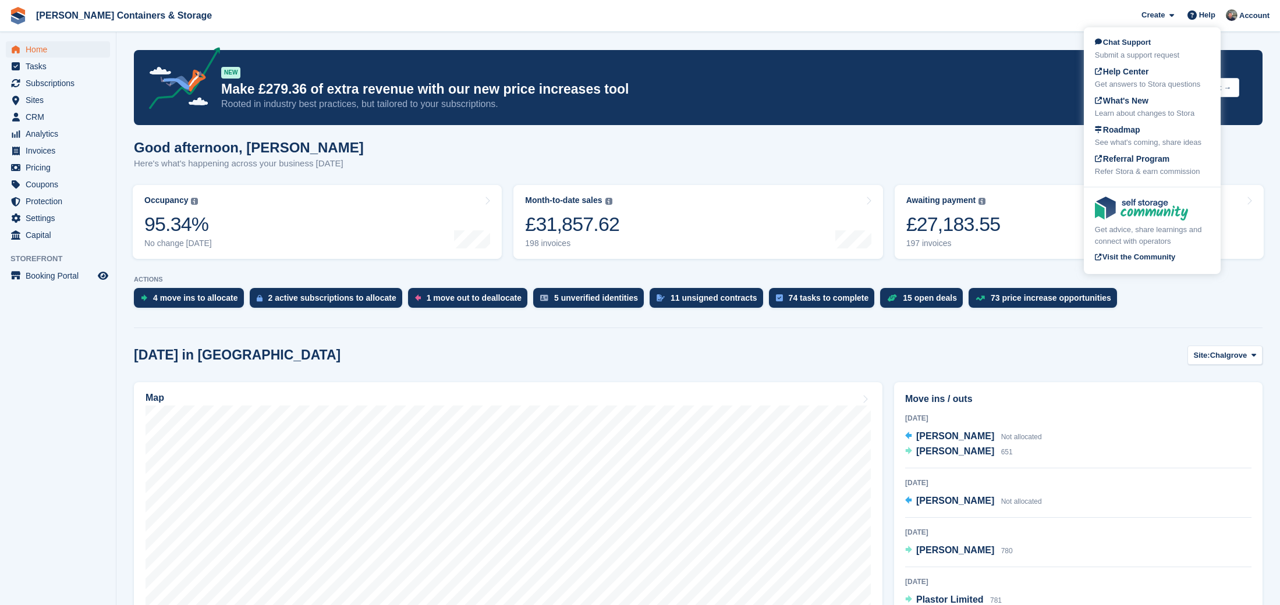
click at [1184, 190] on div "Get advice, share learnings and connect with operators Visit the Community" at bounding box center [1152, 231] width 137 height 82
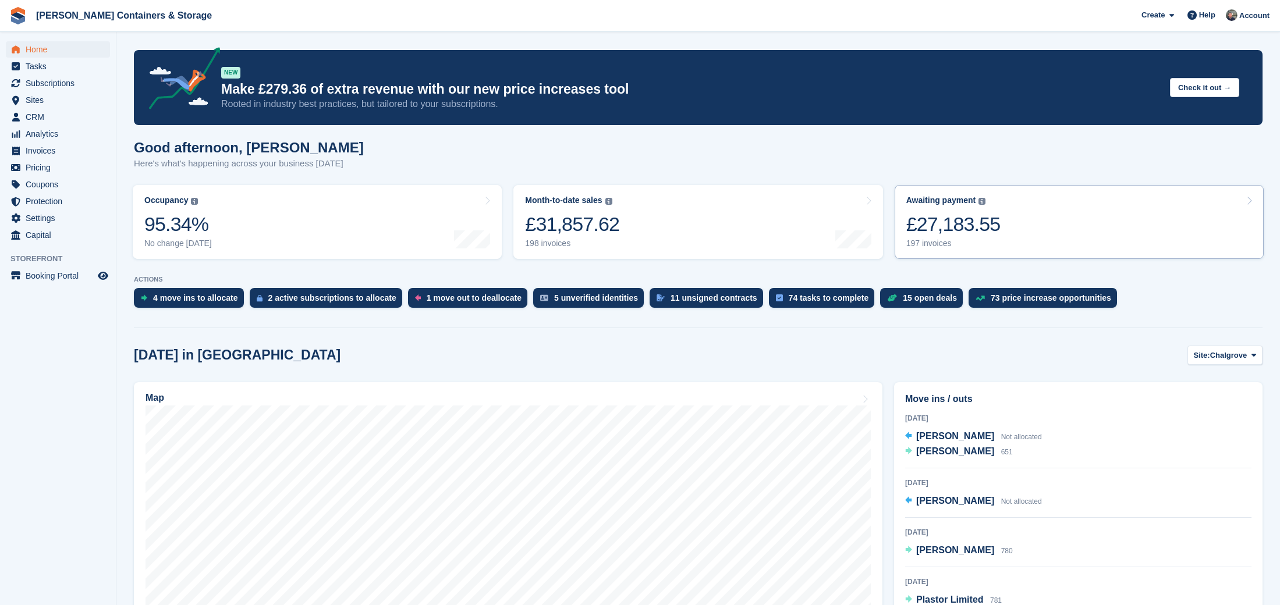
click at [1185, 199] on link "Awaiting payment The total outstanding balance on all open invoices. £27,183.55…" at bounding box center [1079, 222] width 369 height 74
drag, startPoint x: 1217, startPoint y: 9, endPoint x: 1211, endPoint y: 9, distance: 6.4
click at [1217, 9] on div "Help" at bounding box center [1201, 15] width 38 height 19
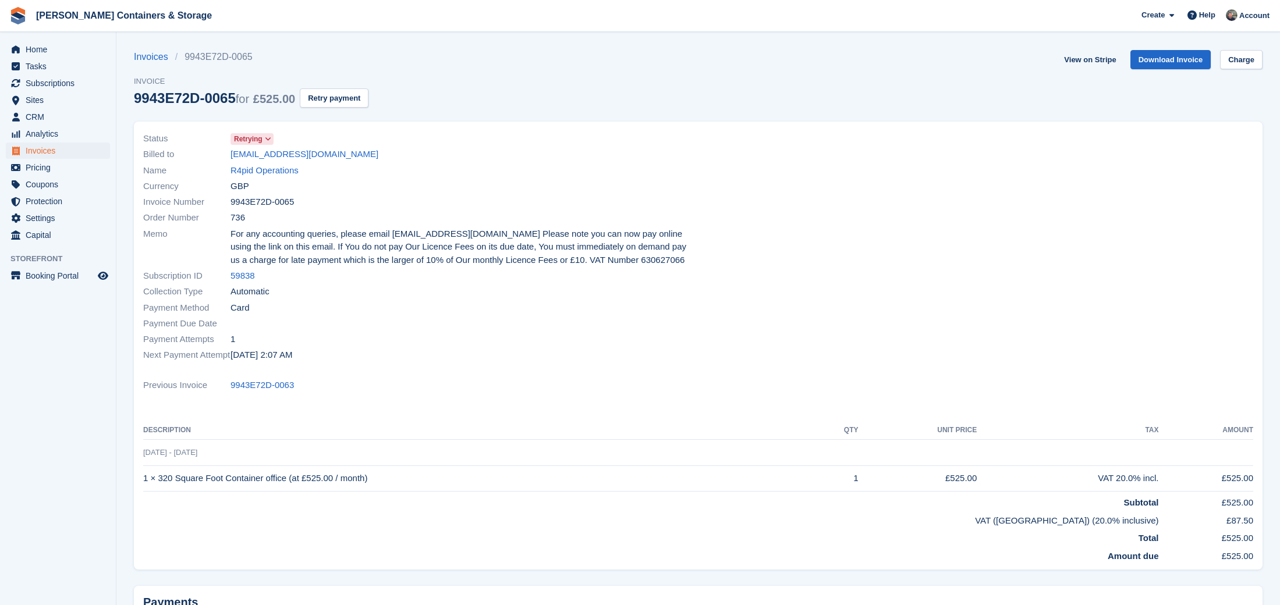
click at [1205, 23] on div "Help" at bounding box center [1201, 15] width 38 height 19
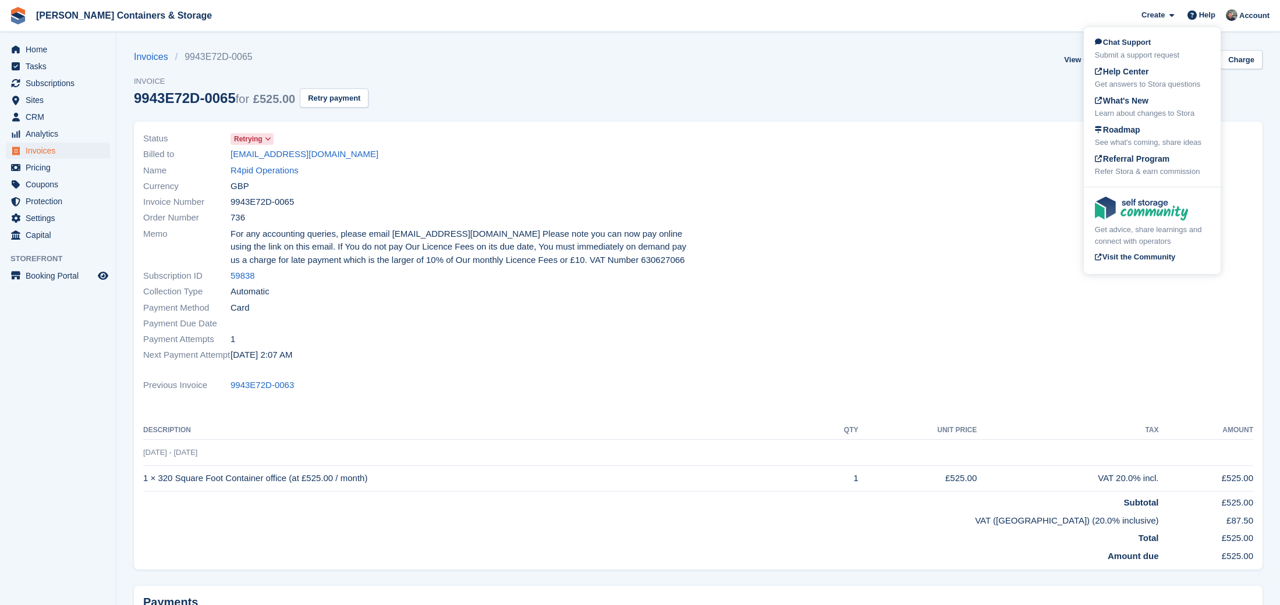
click at [1150, 224] on div "Get advice, share learnings and connect with operators" at bounding box center [1152, 235] width 115 height 23
